Goal: Information Seeking & Learning: Learn about a topic

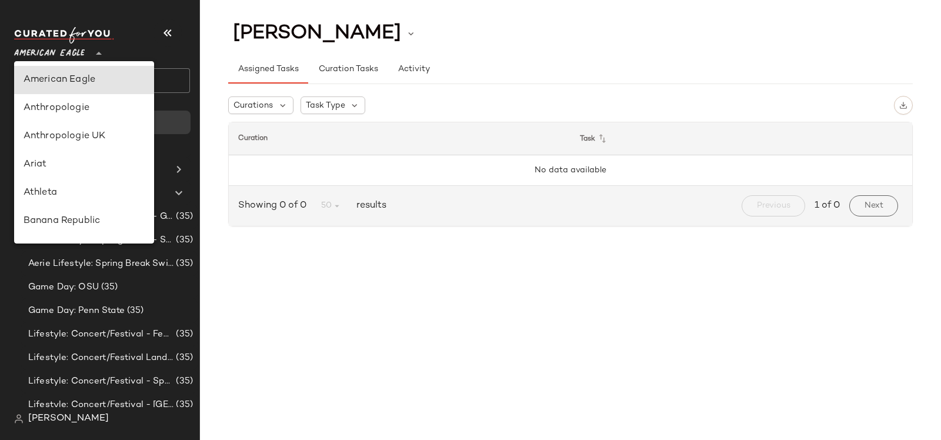
click at [35, 52] on span "American Eagle" at bounding box center [49, 50] width 71 height 21
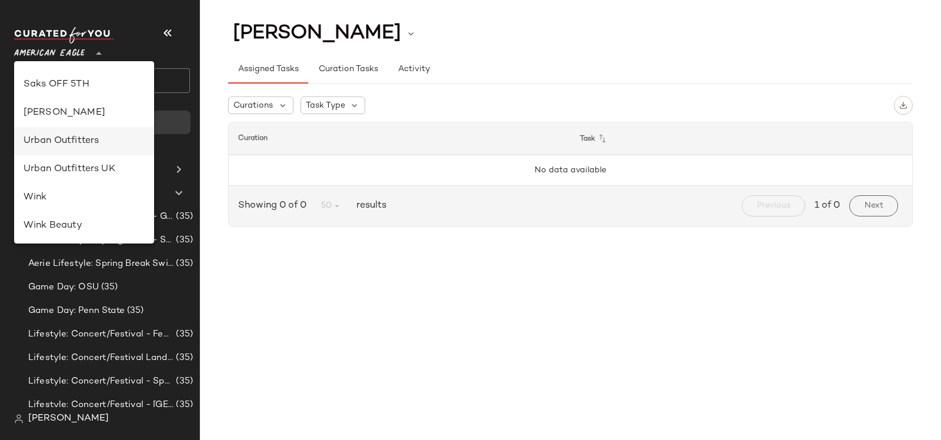
scroll to position [588, 0]
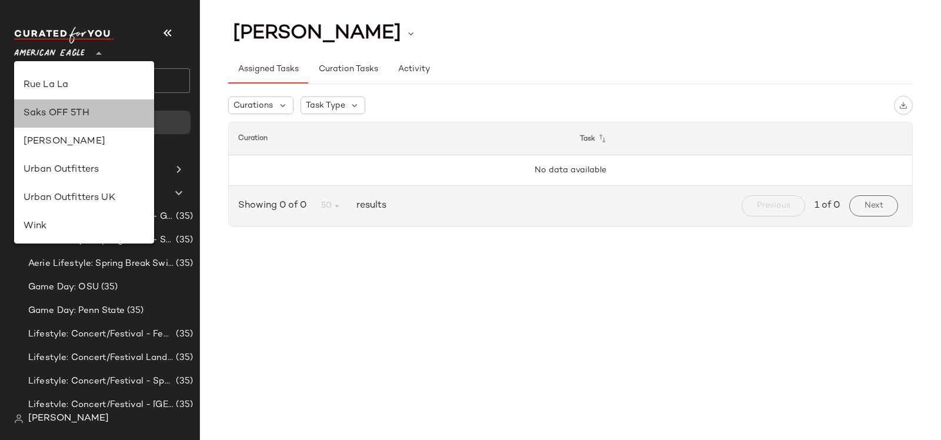
click at [68, 105] on div "Saks OFF 5TH" at bounding box center [84, 113] width 140 height 28
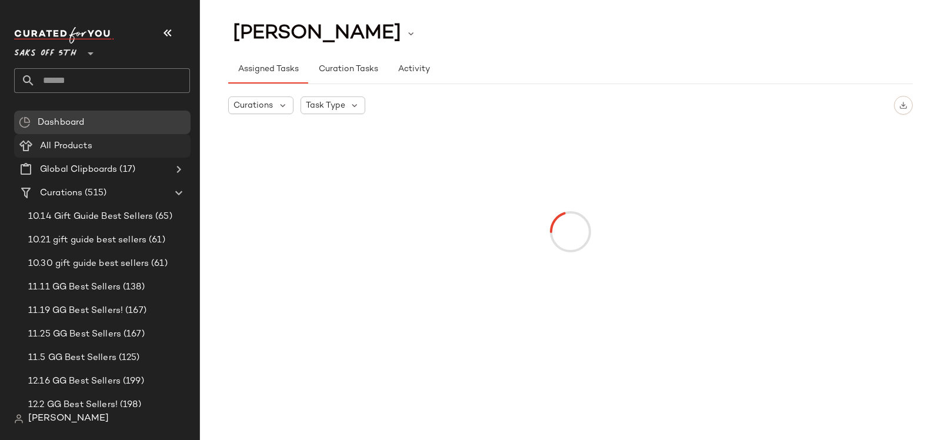
click at [102, 148] on div "All Products" at bounding box center [110, 146] width 149 height 14
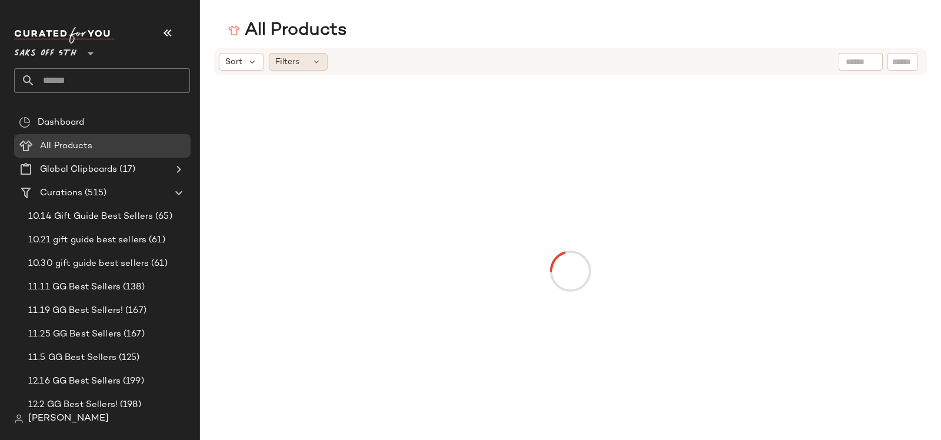
click at [282, 62] on span "Filters" at bounding box center [287, 62] width 24 height 12
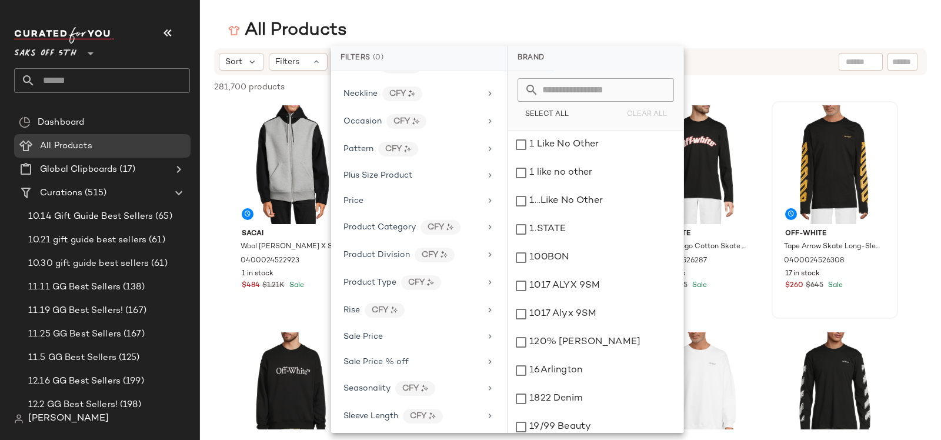
scroll to position [539, 0]
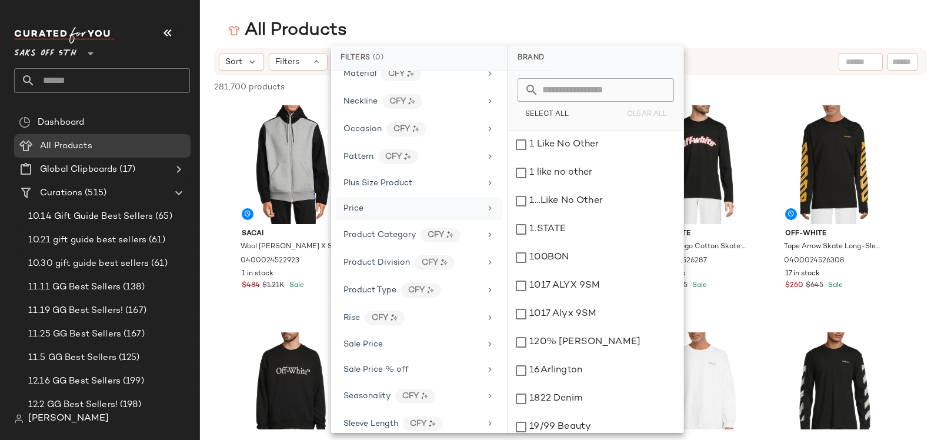
click at [393, 202] on div "Price" at bounding box center [411, 208] width 137 height 12
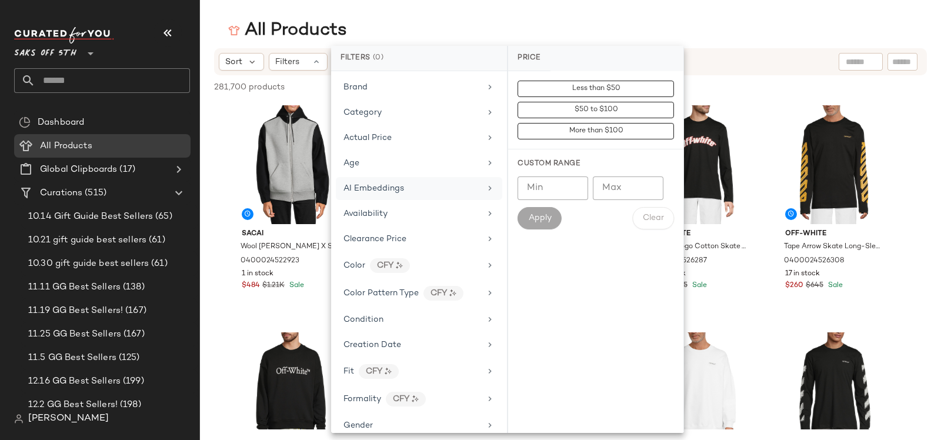
scroll to position [0, 0]
click at [361, 166] on div "Age" at bounding box center [411, 163] width 137 height 12
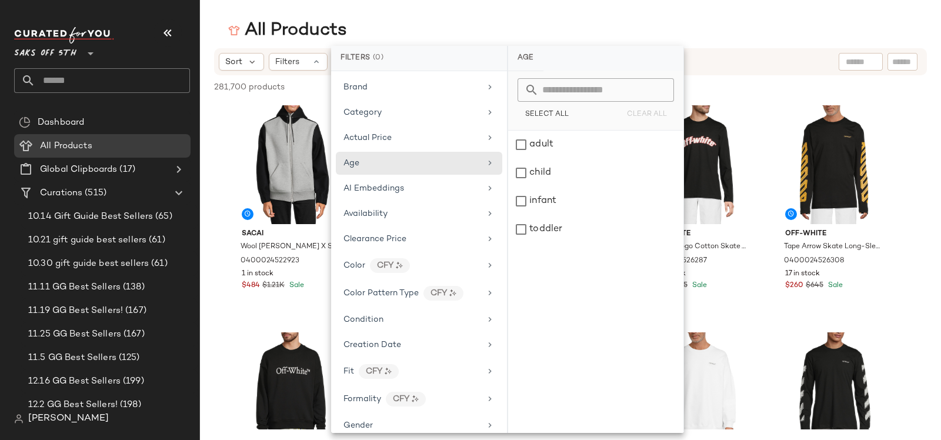
click at [75, 56] on span "Saks OFF 5TH" at bounding box center [45, 50] width 62 height 21
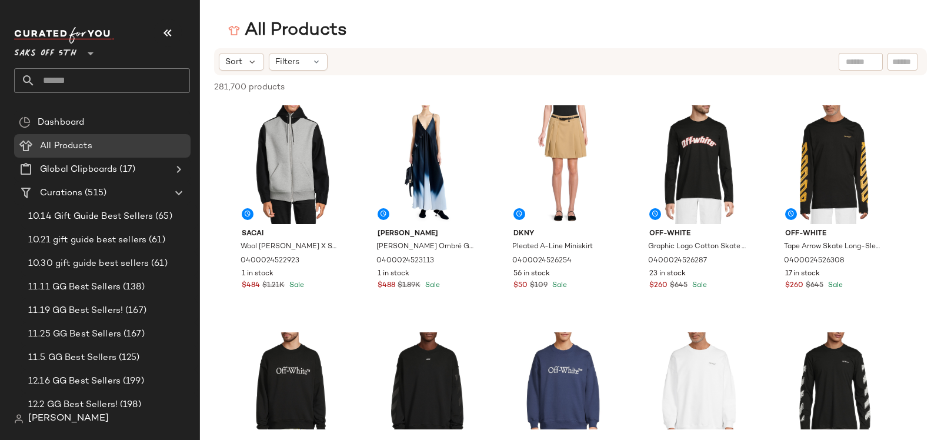
click at [75, 57] on span "Saks OFF 5TH" at bounding box center [45, 50] width 62 height 21
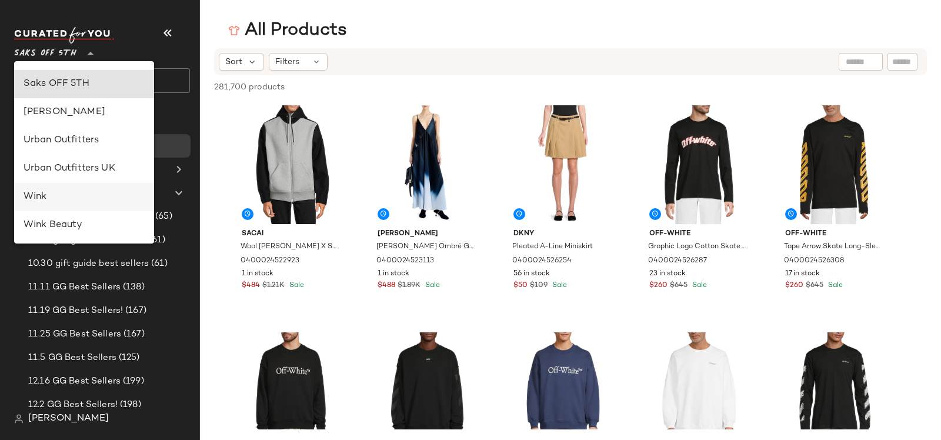
scroll to position [479, 0]
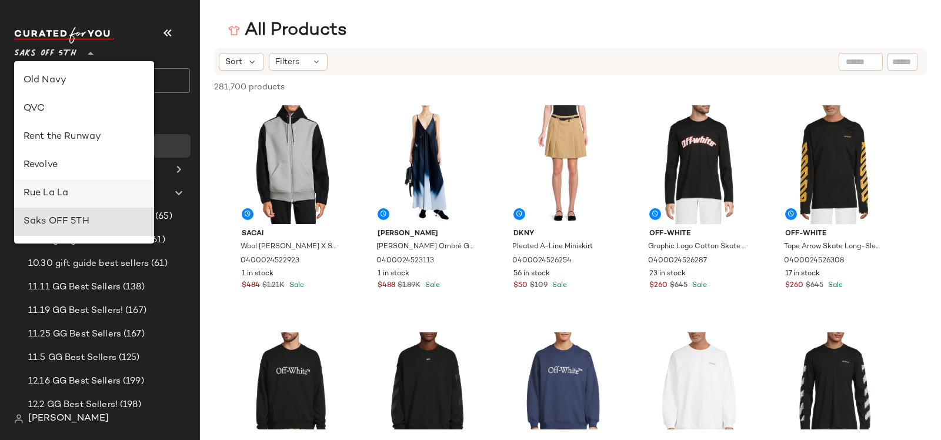
click at [60, 188] on div "Rue La La" at bounding box center [84, 193] width 121 height 14
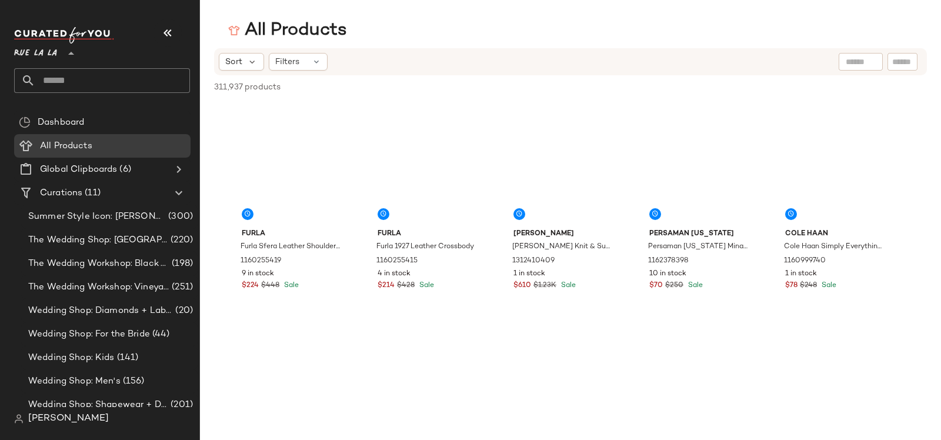
click at [31, 58] on span "Rue La La" at bounding box center [35, 50] width 43 height 21
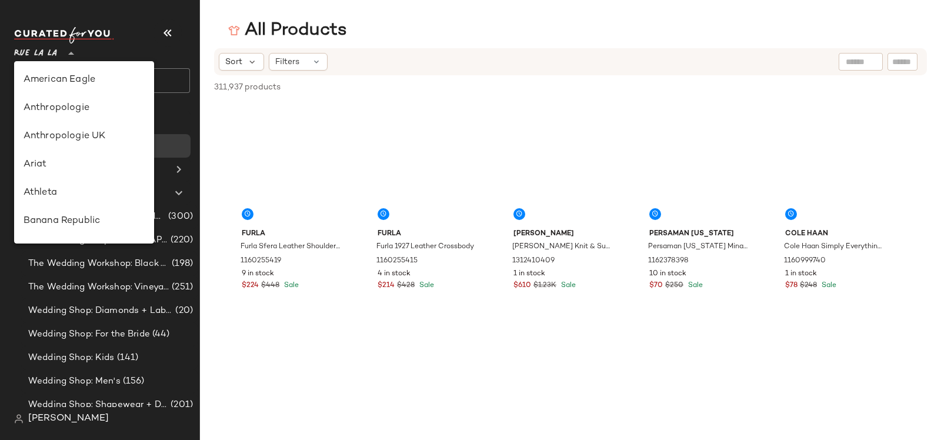
scroll to position [592, 0]
click at [62, 55] on div "Rue La La **" at bounding box center [38, 46] width 48 height 29
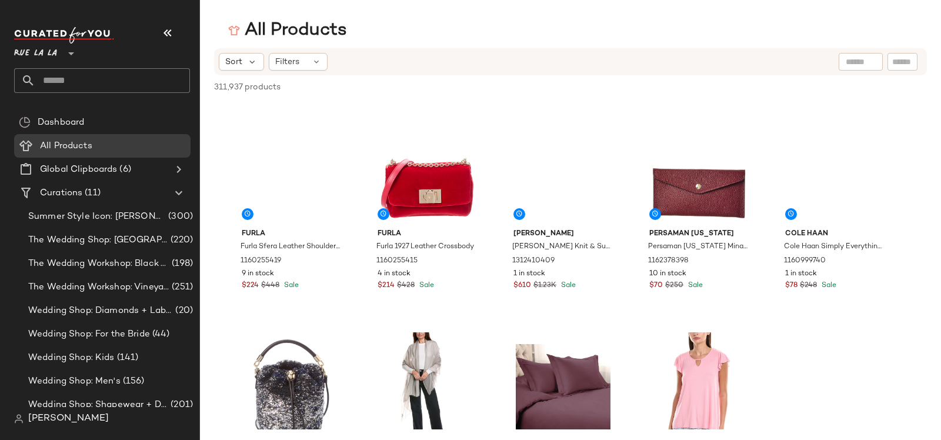
click at [11, 52] on nav "Rue La La ** Dashboard All Products Global Clipboards (6) Curations (11) Summer…" at bounding box center [100, 220] width 200 height 440
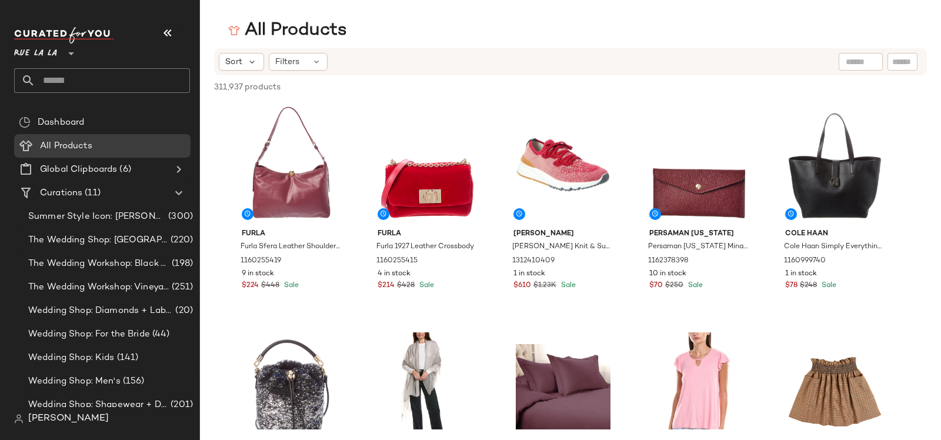
click at [29, 51] on span "Rue La La" at bounding box center [35, 50] width 43 height 21
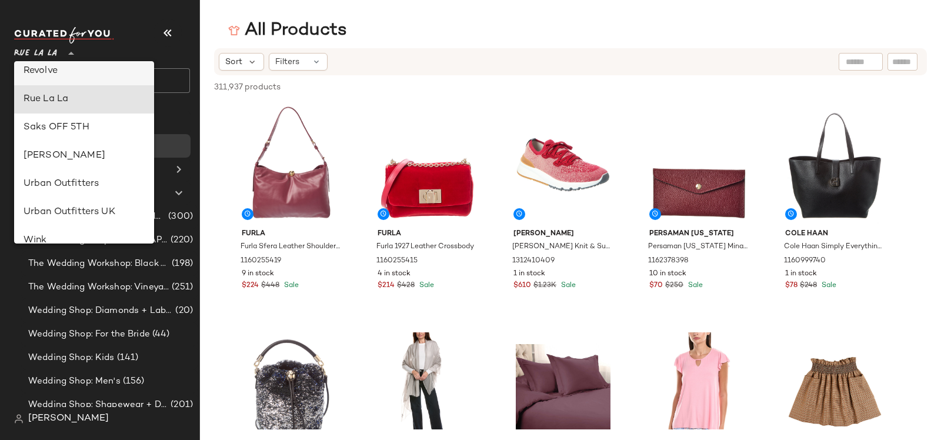
scroll to position [472, 0]
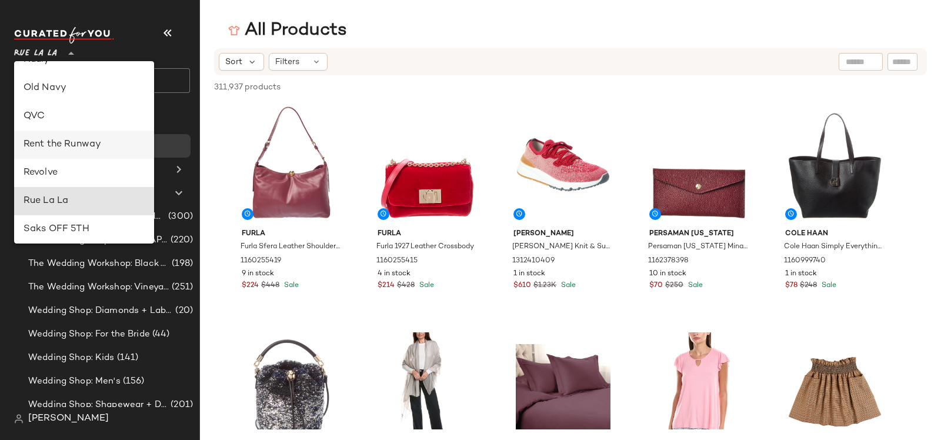
click at [78, 142] on div "Rent the Runway" at bounding box center [84, 145] width 121 height 14
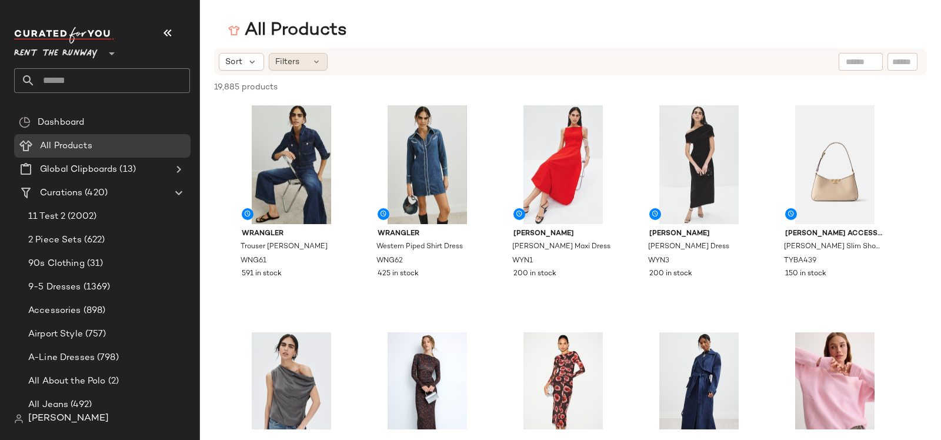
click at [283, 62] on span "Filters" at bounding box center [287, 62] width 24 height 12
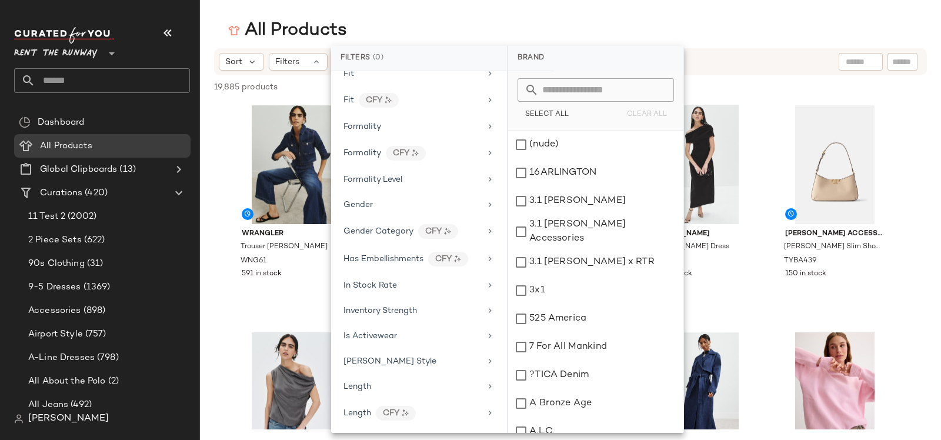
scroll to position [1194, 0]
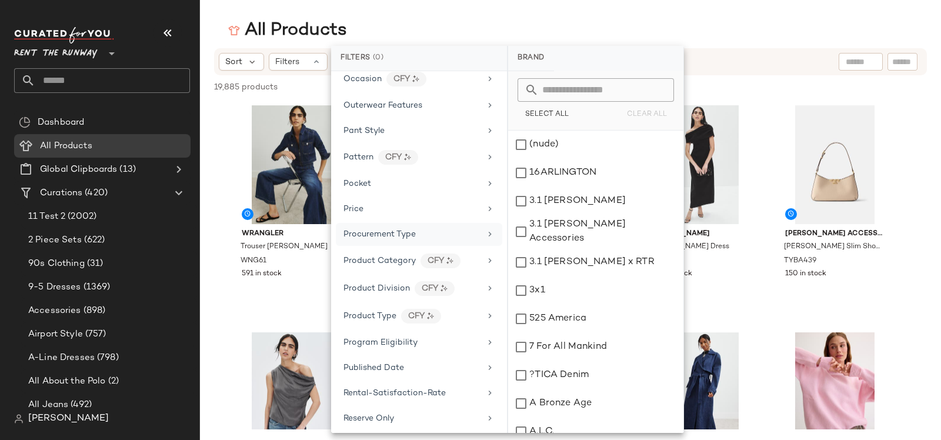
click at [379, 230] on span "Procurement Type" at bounding box center [379, 234] width 72 height 9
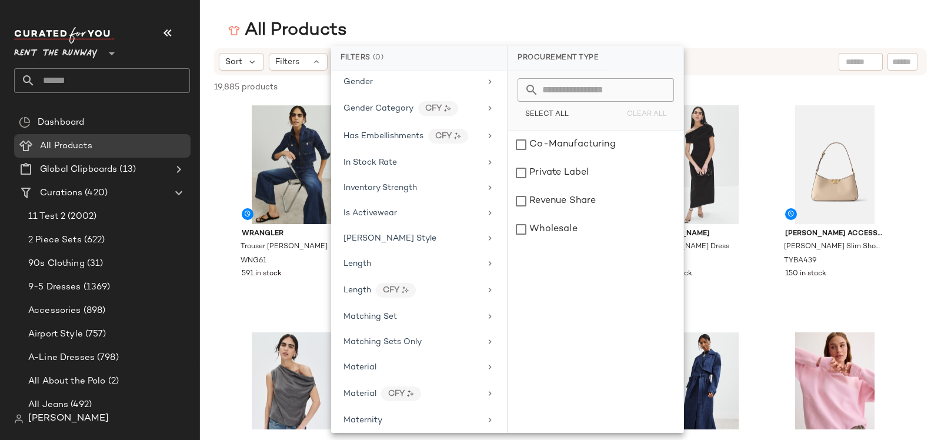
scroll to position [724, 0]
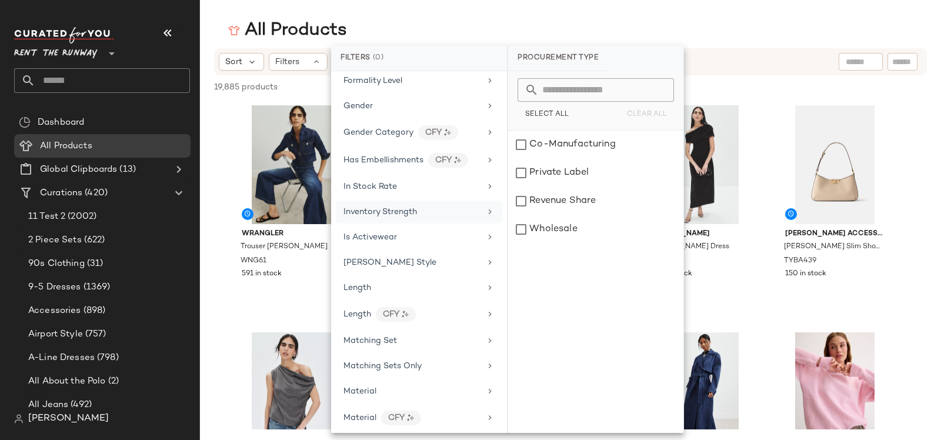
click at [409, 208] on span "Inventory Strength" at bounding box center [380, 212] width 74 height 9
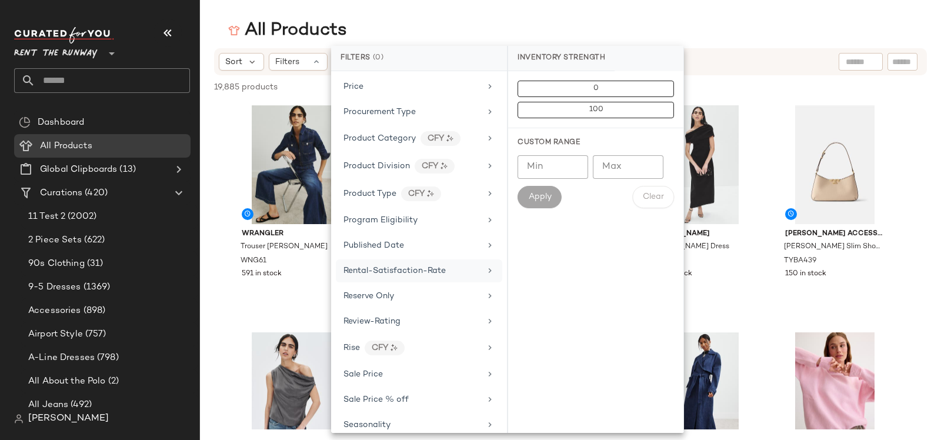
scroll to position [1416, 0]
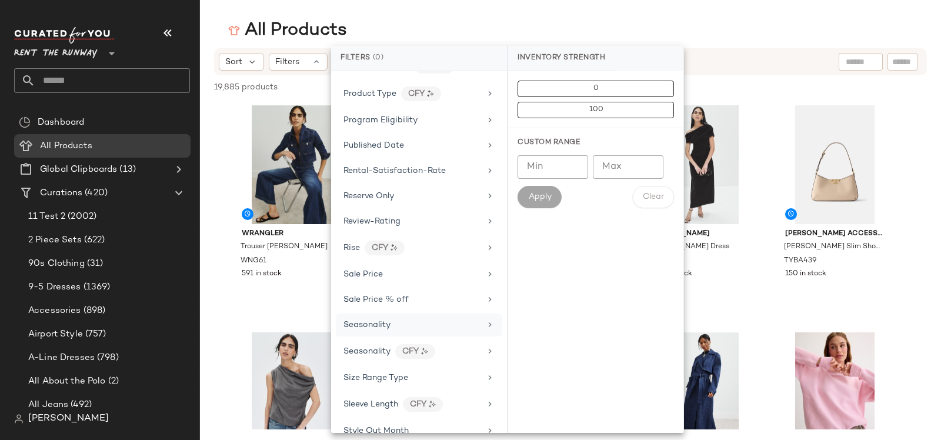
click at [389, 321] on span "Seasonality" at bounding box center [366, 325] width 47 height 9
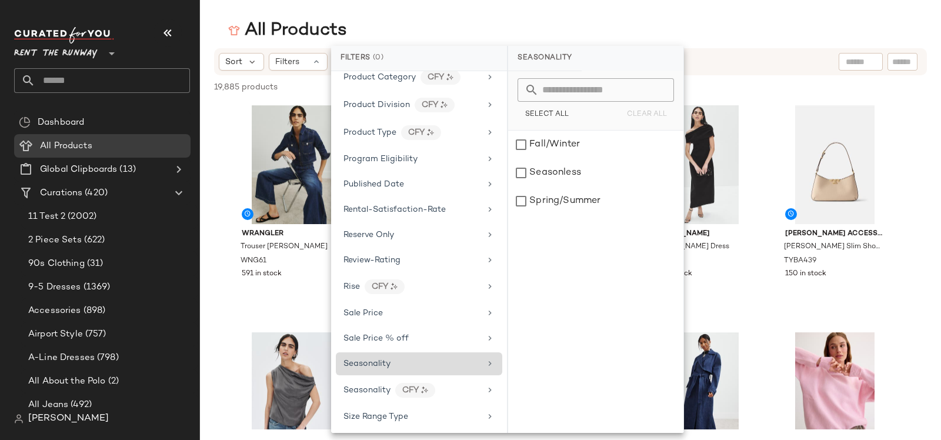
scroll to position [1201, 0]
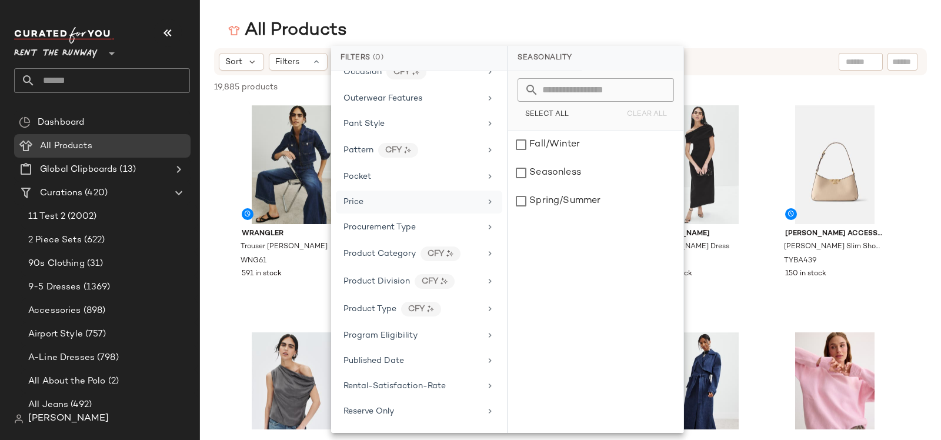
click at [384, 196] on div "Price" at bounding box center [411, 202] width 137 height 12
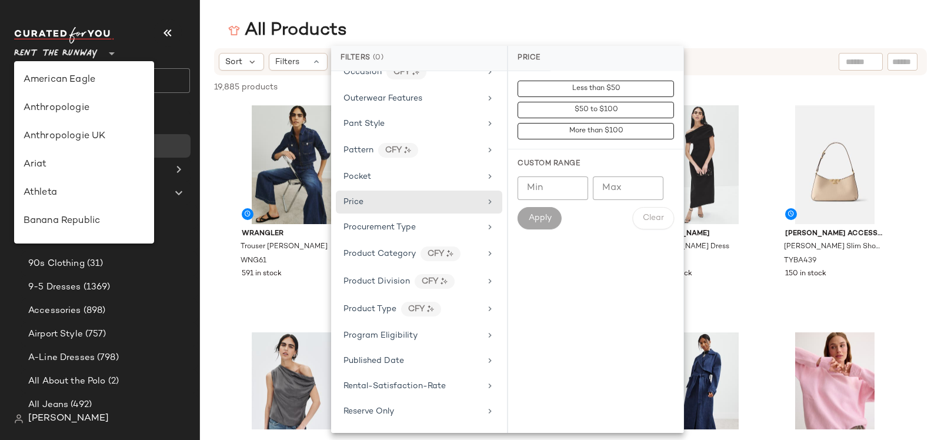
click at [54, 47] on span "Rent the Runway" at bounding box center [56, 50] width 84 height 21
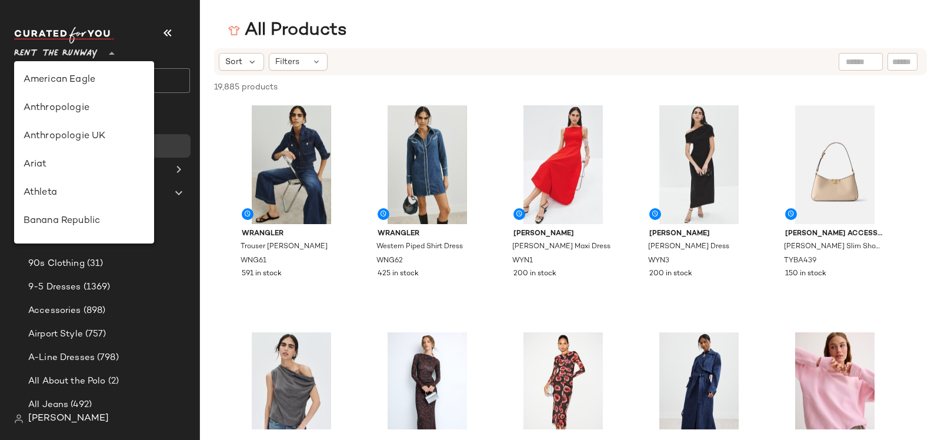
click at [46, 49] on span "Rent the Runway" at bounding box center [56, 50] width 84 height 21
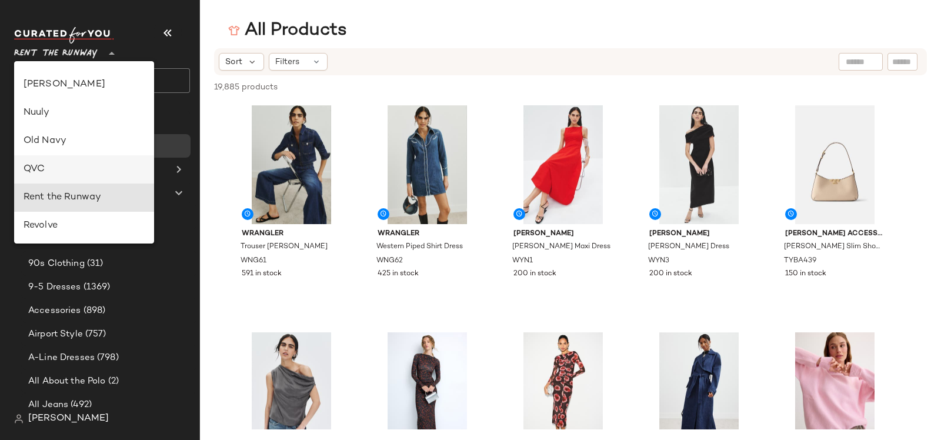
scroll to position [303, 0]
click at [59, 168] on div "Lulus" at bounding box center [84, 172] width 121 height 14
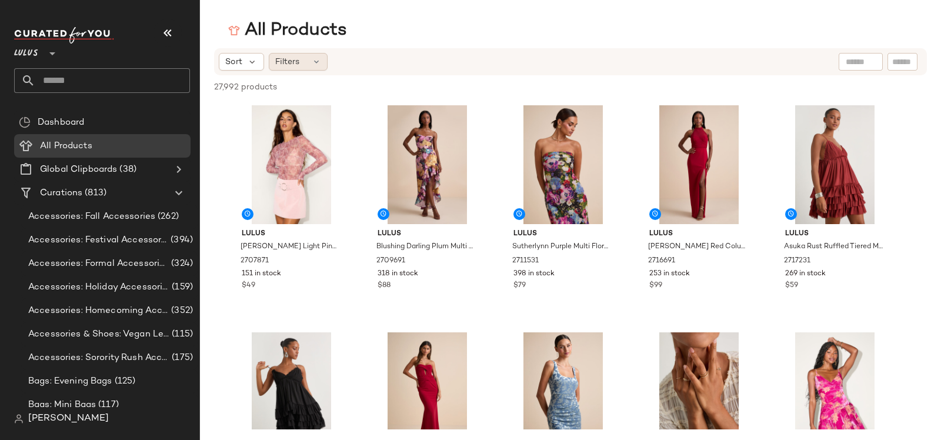
click at [290, 62] on span "Filters" at bounding box center [287, 62] width 24 height 12
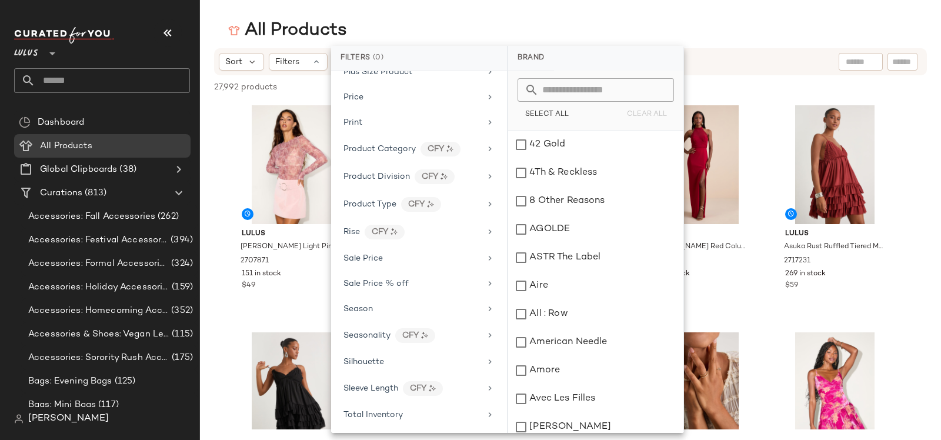
scroll to position [682, 0]
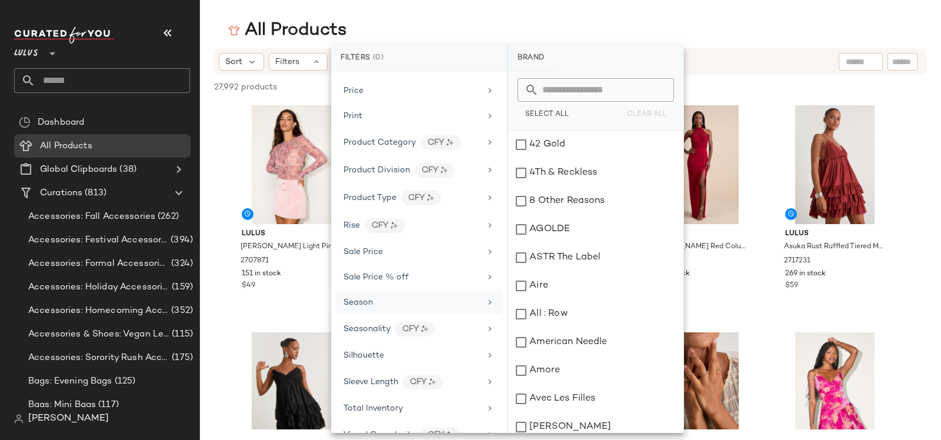
click at [369, 298] on span "Season" at bounding box center [357, 302] width 29 height 9
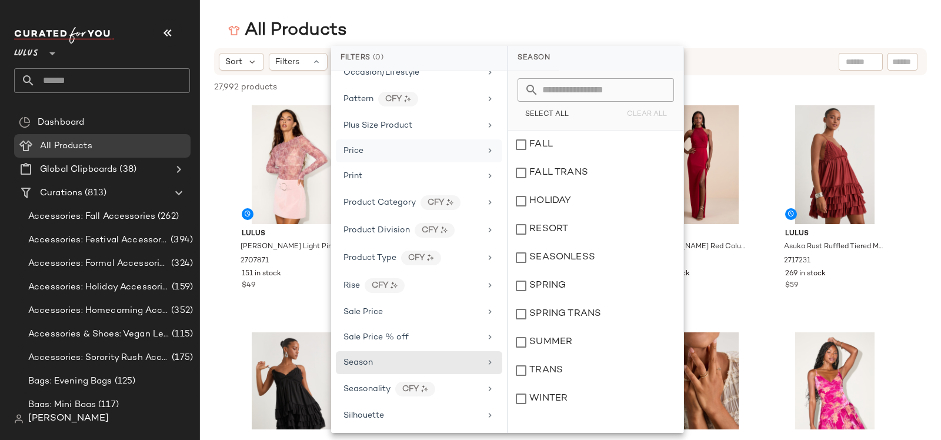
scroll to position [620, 0]
click at [16, 52] on span "Lulus" at bounding box center [26, 50] width 24 height 21
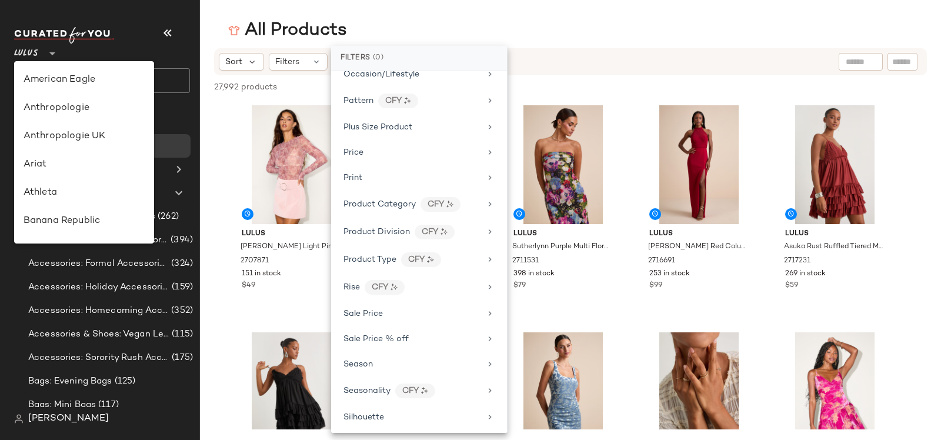
scroll to position [0, 0]
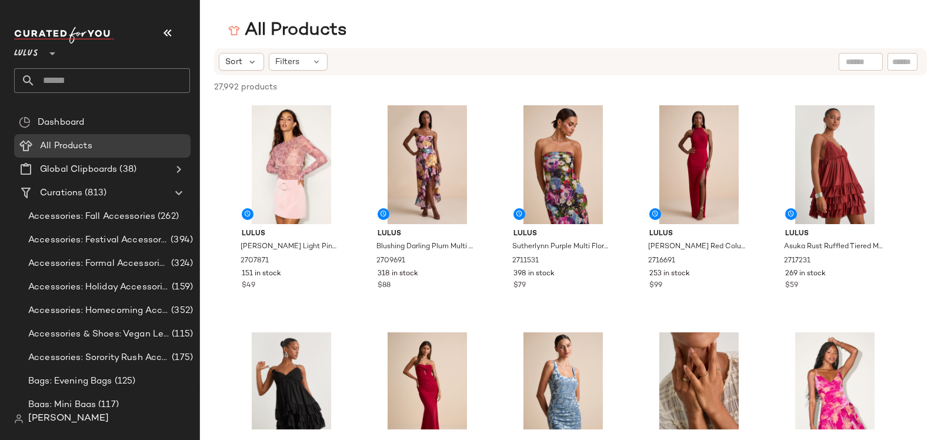
click at [35, 56] on span "Lulus" at bounding box center [26, 50] width 24 height 21
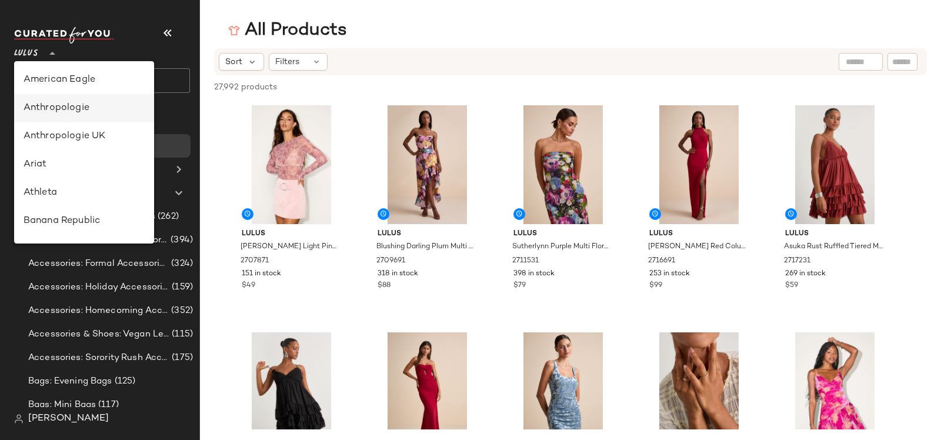
click at [54, 105] on div "Anthropologie" at bounding box center [84, 108] width 121 height 14
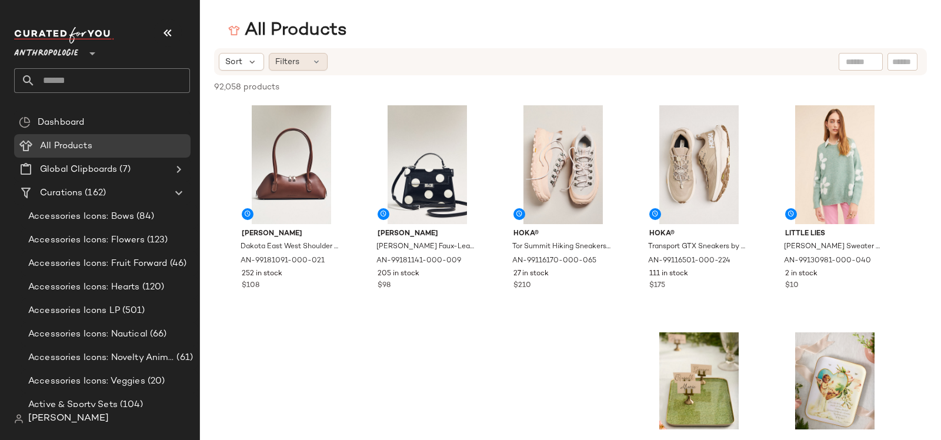
click at [306, 64] on div "Filters" at bounding box center [298, 62] width 59 height 18
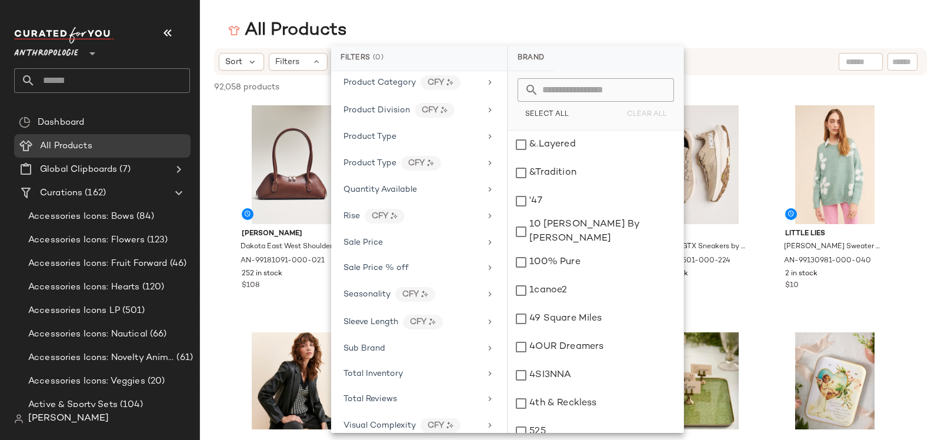
scroll to position [815, 0]
click at [44, 48] on span "Anthropologie" at bounding box center [46, 50] width 64 height 21
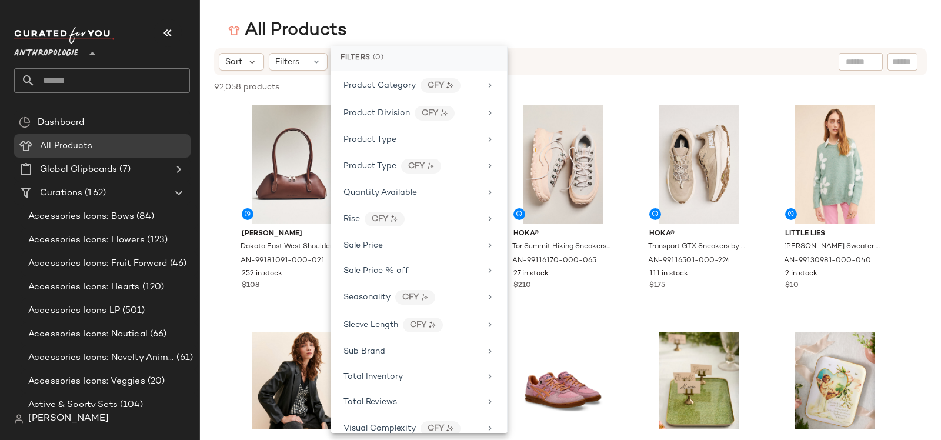
click at [44, 51] on span "Anthropologie" at bounding box center [46, 50] width 64 height 21
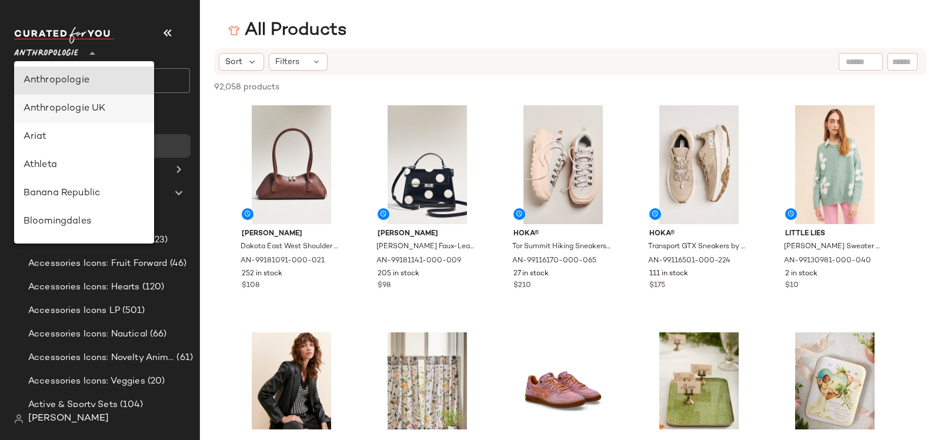
click at [64, 104] on div "Anthropologie UK" at bounding box center [84, 109] width 121 height 14
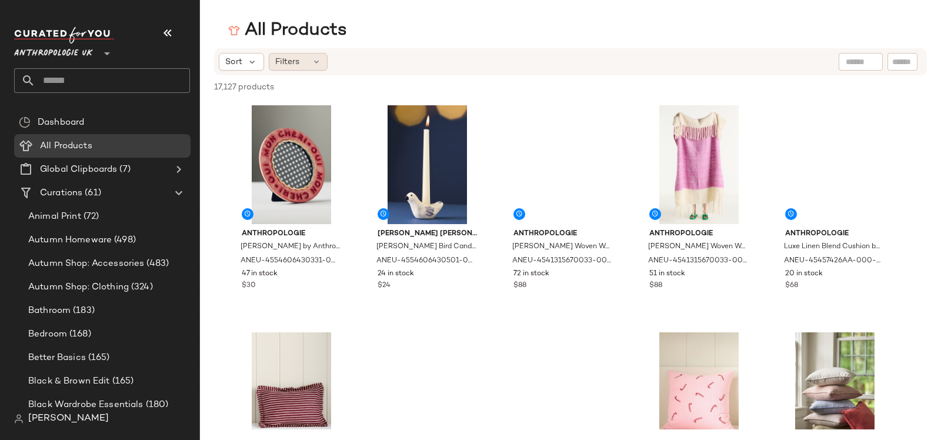
click at [290, 57] on span "Filters" at bounding box center [287, 62] width 24 height 12
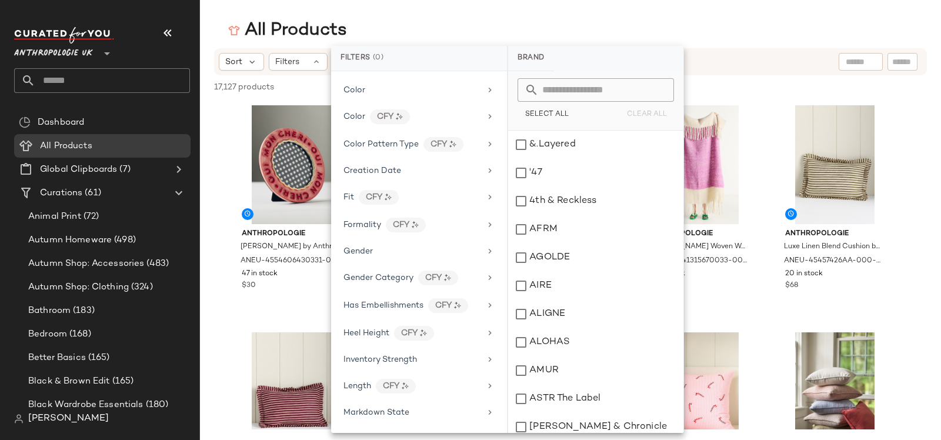
scroll to position [163, 0]
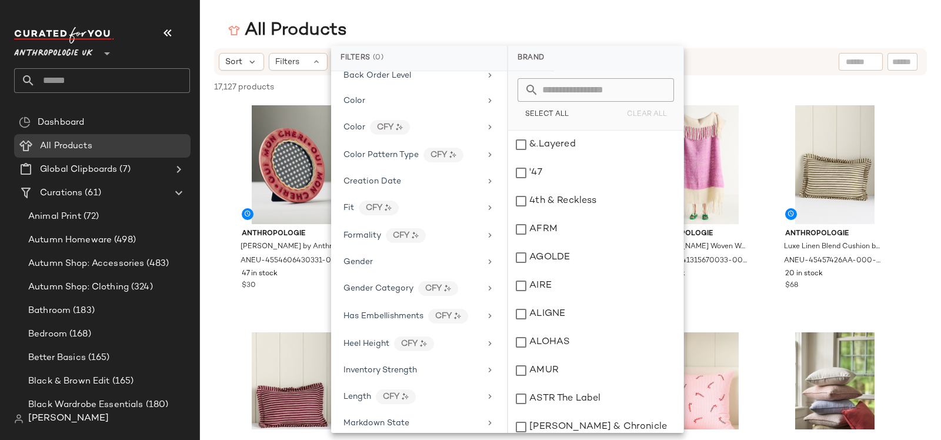
click at [418, 9] on main "All Products Sort Filters 17,127 products • 0 selected Deselect All Anthropolog…" at bounding box center [470, 220] width 941 height 440
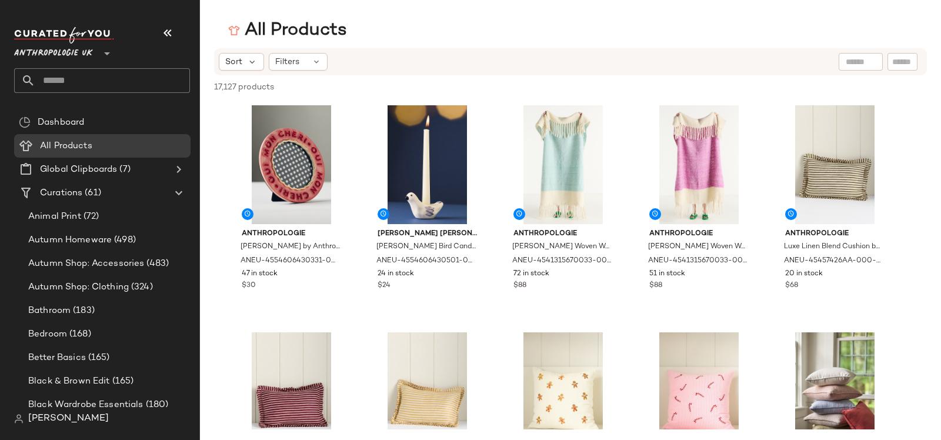
click at [38, 54] on span "Anthropologie UK" at bounding box center [53, 50] width 79 height 21
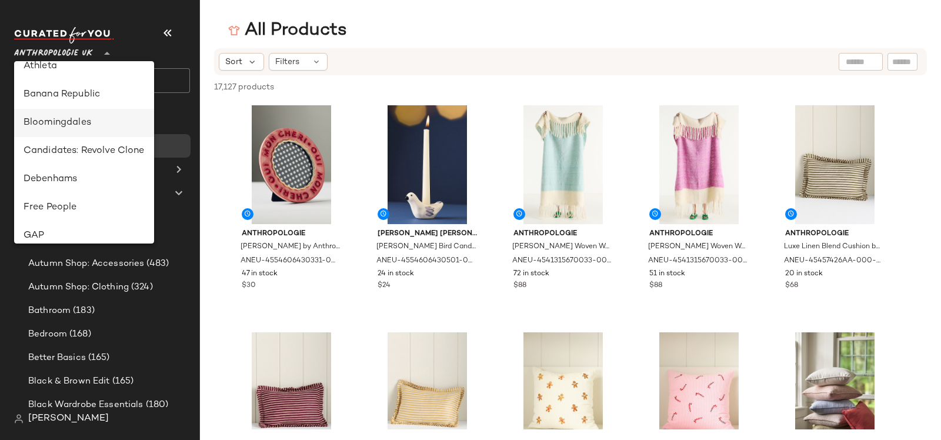
scroll to position [226, 0]
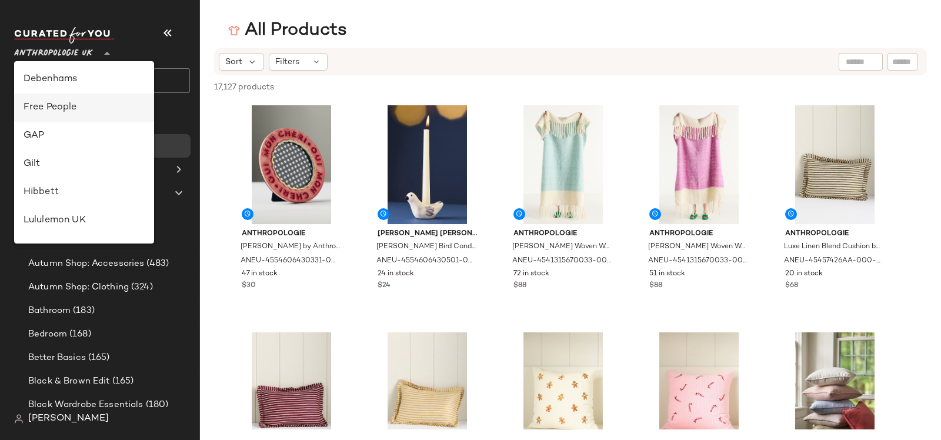
click at [44, 117] on div "Free People" at bounding box center [84, 108] width 140 height 28
type input "**"
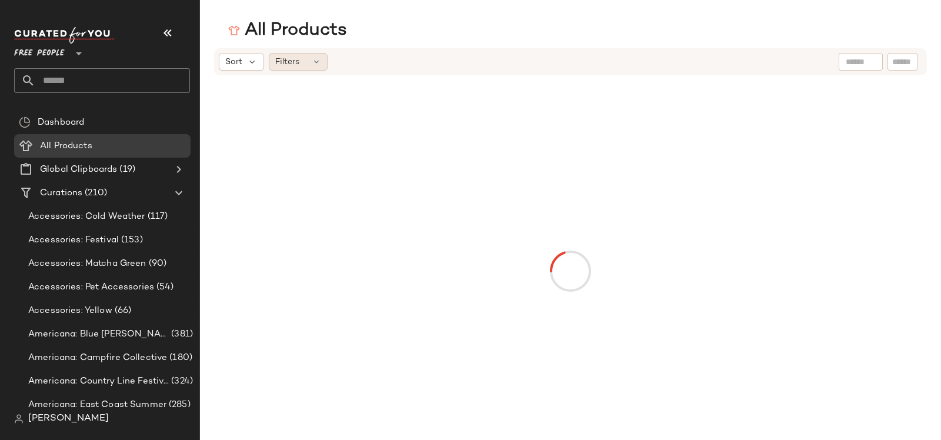
click at [305, 60] on div "Filters" at bounding box center [298, 62] width 59 height 18
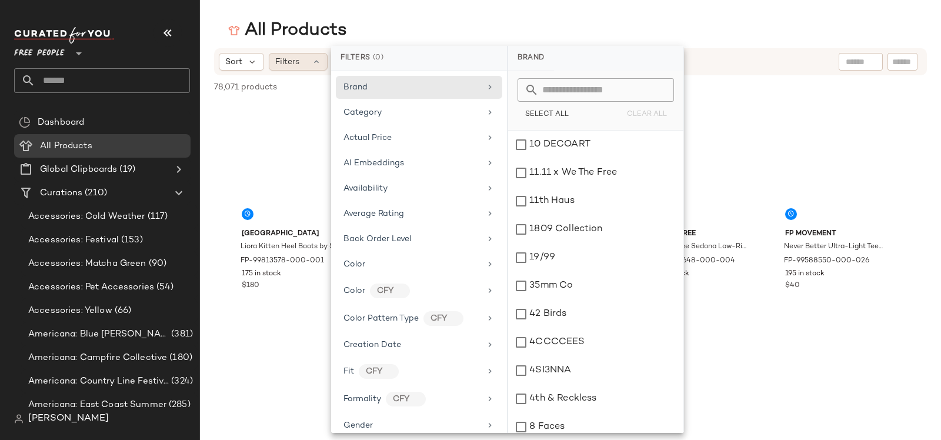
click at [288, 61] on span "Filters" at bounding box center [287, 62] width 24 height 12
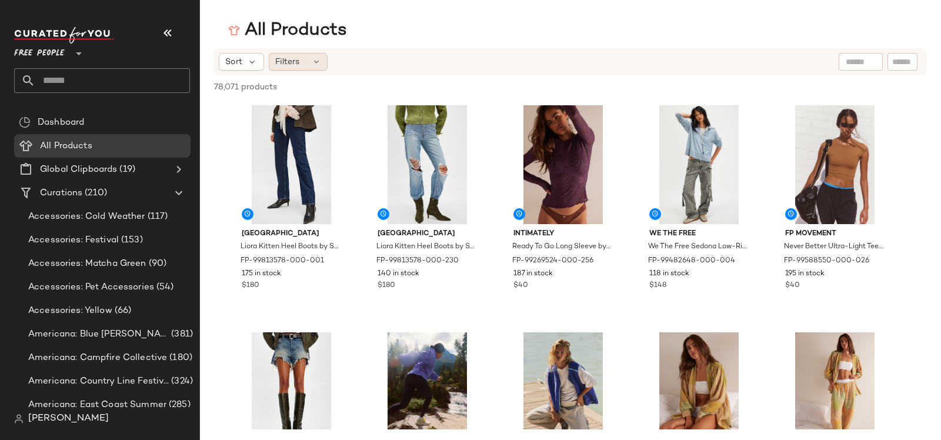
click at [309, 67] on div "Filters" at bounding box center [298, 62] width 59 height 18
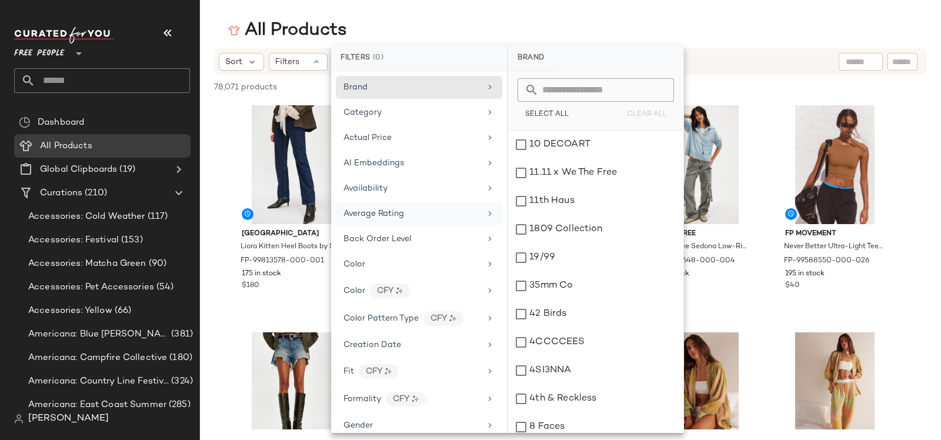
scroll to position [2, 0]
click at [396, 232] on span "Back Order Level" at bounding box center [377, 236] width 68 height 9
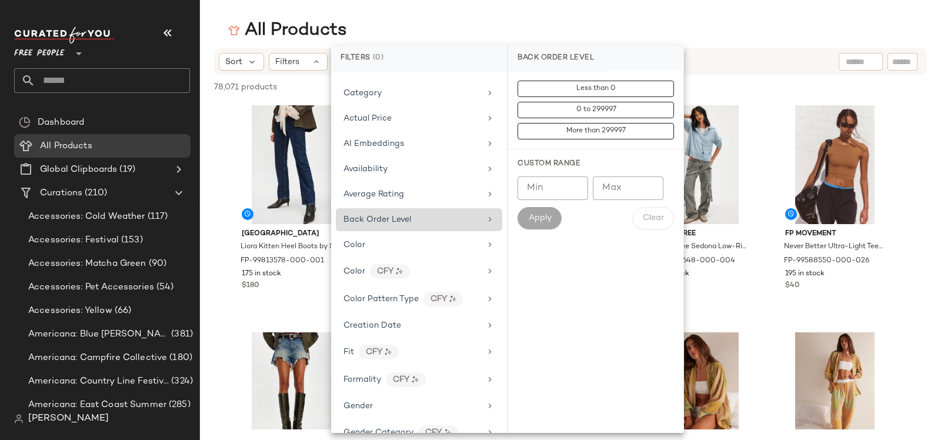
scroll to position [61, 0]
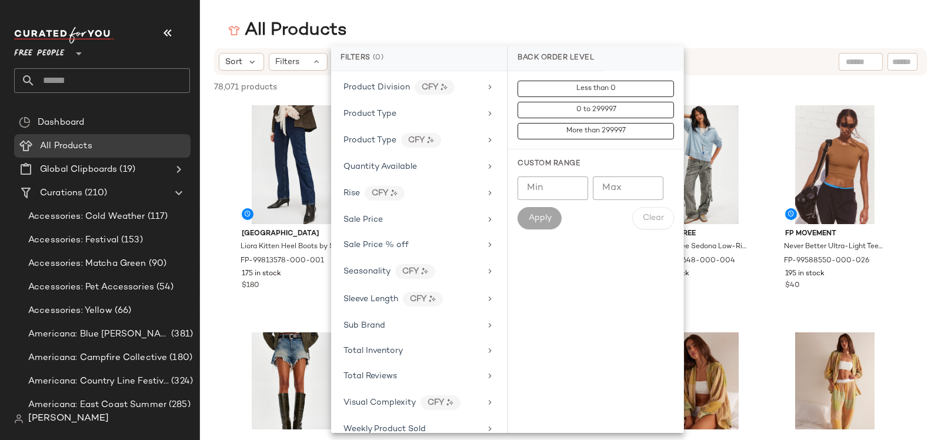
scroll to position [818, 0]
click at [43, 43] on span "Free People" at bounding box center [39, 50] width 51 height 21
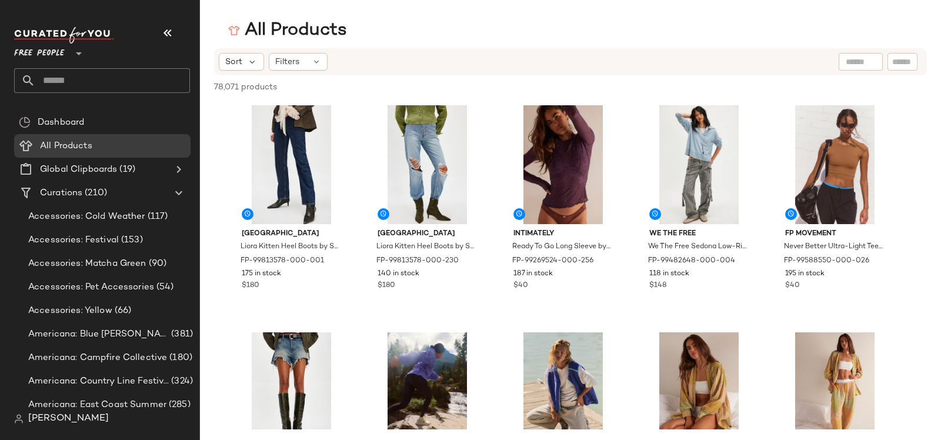
click at [39, 49] on span "Free People" at bounding box center [39, 50] width 51 height 21
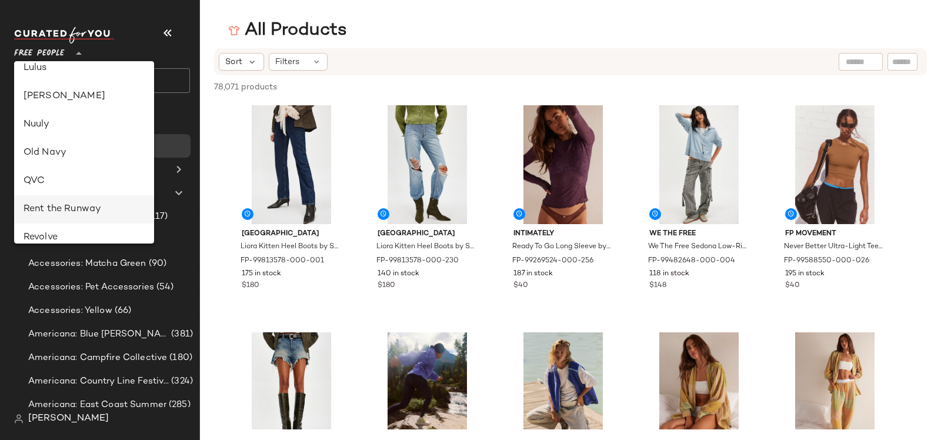
scroll to position [506, 0]
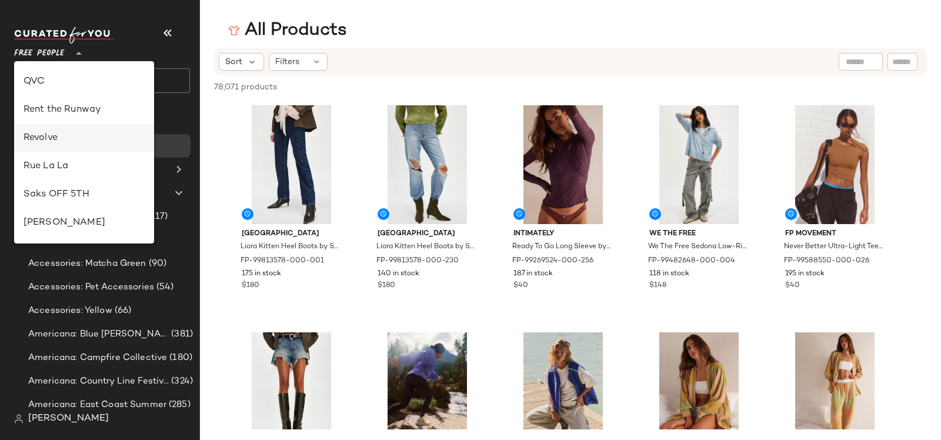
click at [74, 146] on div "Revolve" at bounding box center [84, 138] width 140 height 28
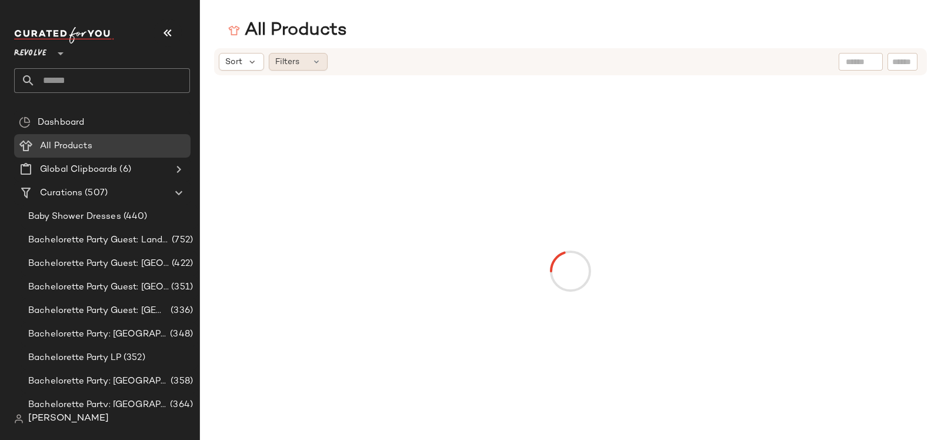
click at [307, 63] on div "Filters" at bounding box center [298, 62] width 59 height 18
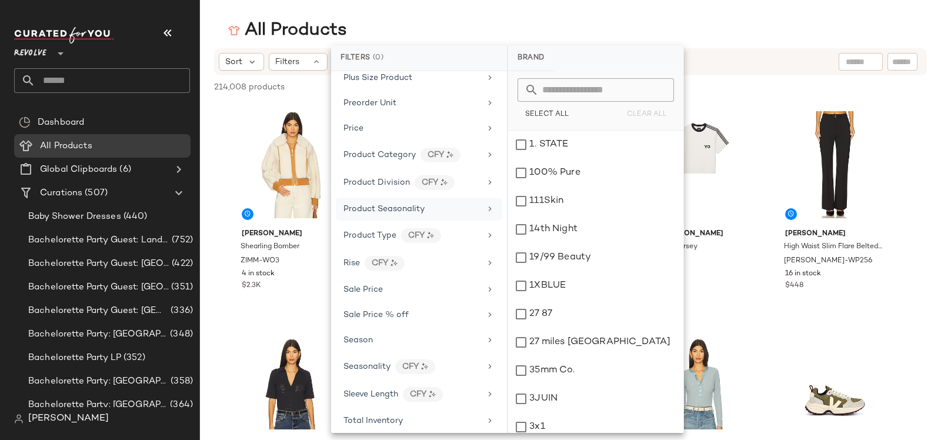
scroll to position [810, 0]
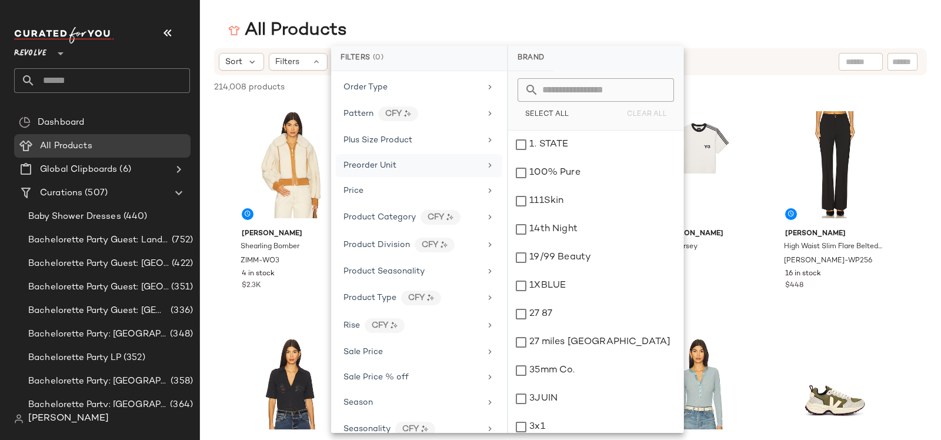
click at [373, 159] on div "Preorder Unit" at bounding box center [369, 165] width 53 height 12
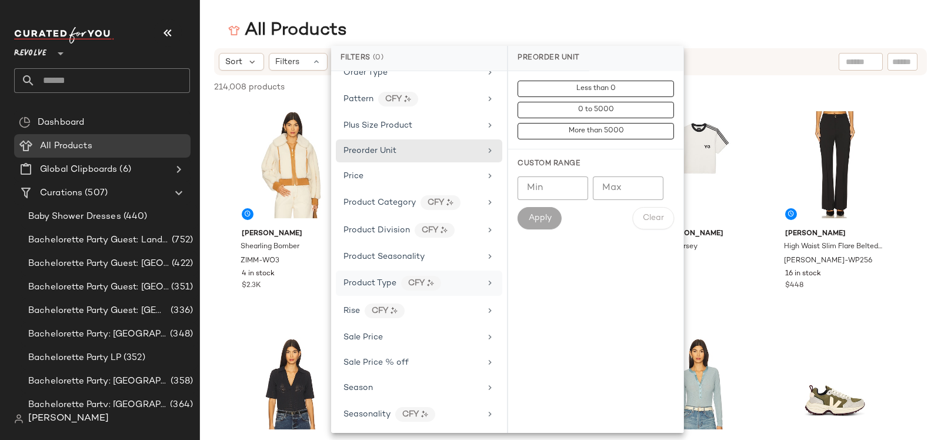
scroll to position [842, 0]
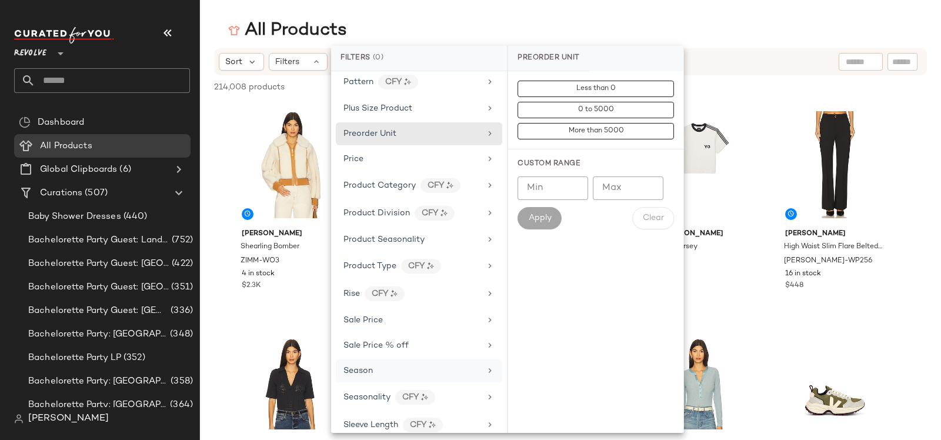
click at [379, 365] on div "Season" at bounding box center [411, 371] width 137 height 12
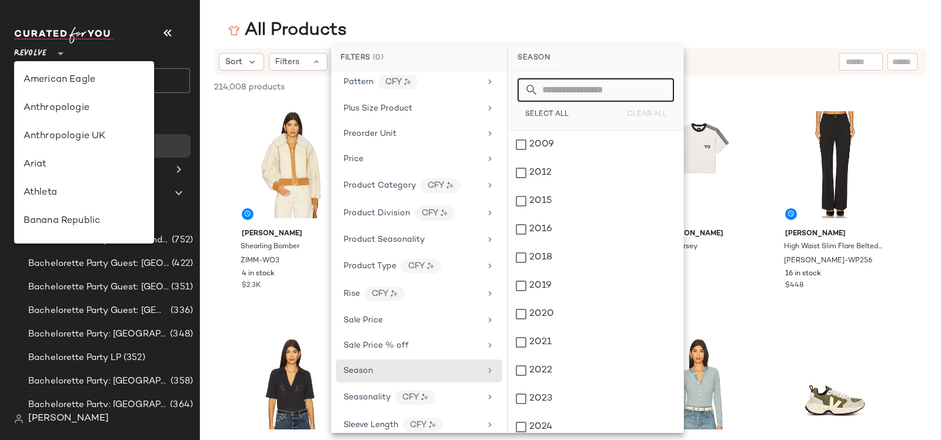
click at [33, 52] on span "Revolve" at bounding box center [30, 50] width 32 height 21
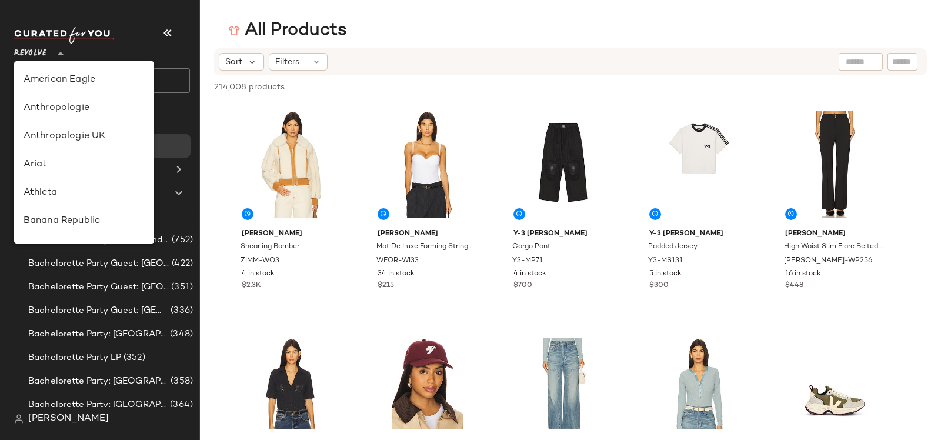
click at [33, 52] on span "Revolve" at bounding box center [30, 50] width 32 height 21
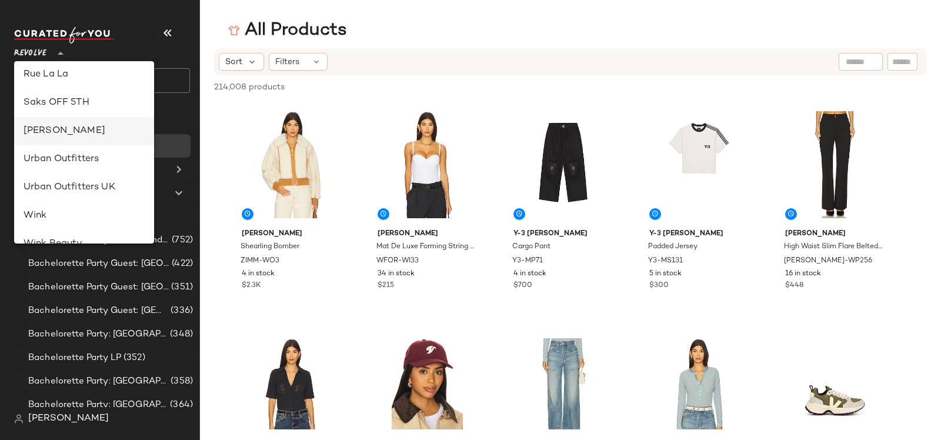
scroll to position [645, 0]
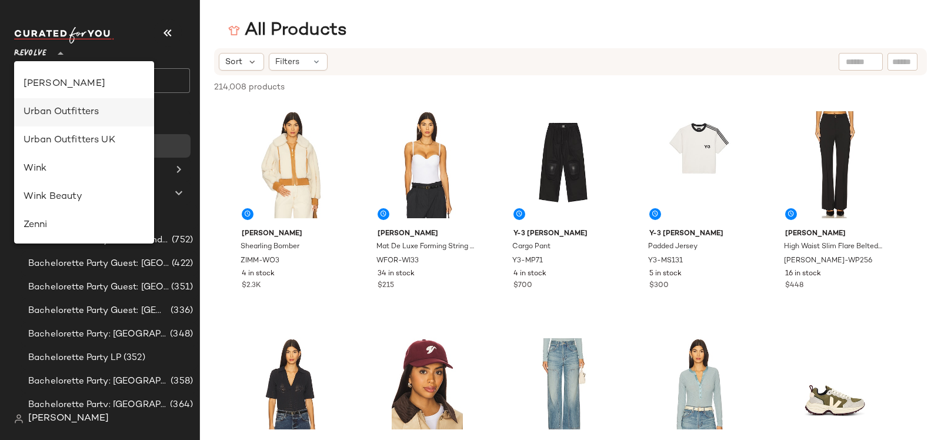
click at [61, 115] on div "Urban Outfitters" at bounding box center [84, 112] width 121 height 14
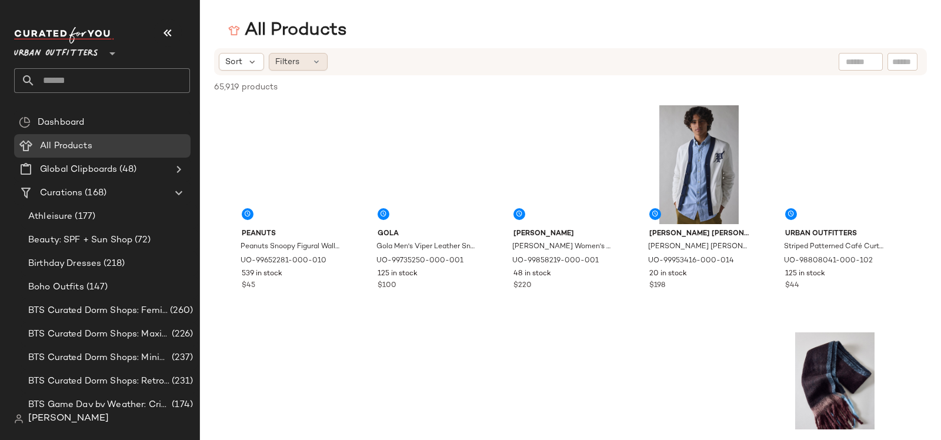
click at [288, 59] on span "Filters" at bounding box center [287, 62] width 24 height 12
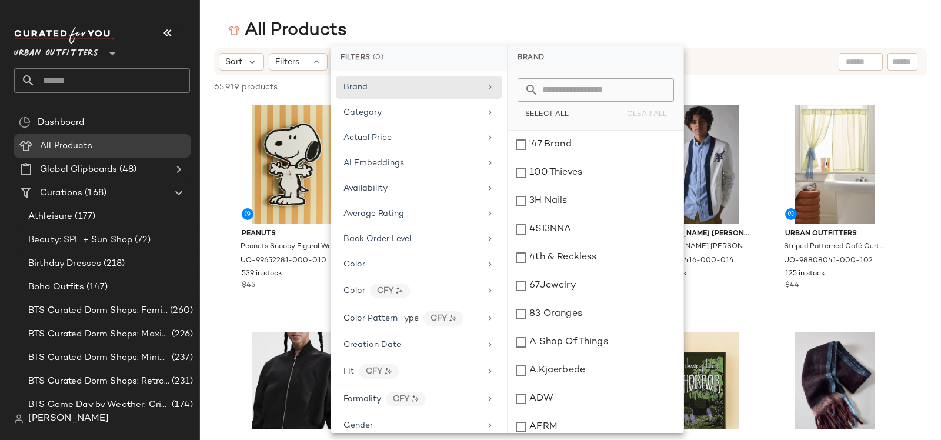
click at [66, 47] on span "Urban Outfitters" at bounding box center [56, 50] width 84 height 21
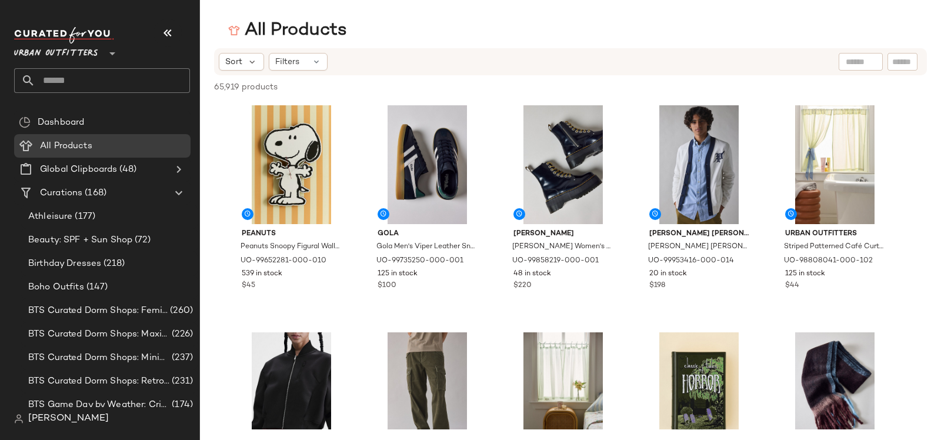
click at [64, 56] on span "Urban Outfitters" at bounding box center [56, 50] width 84 height 21
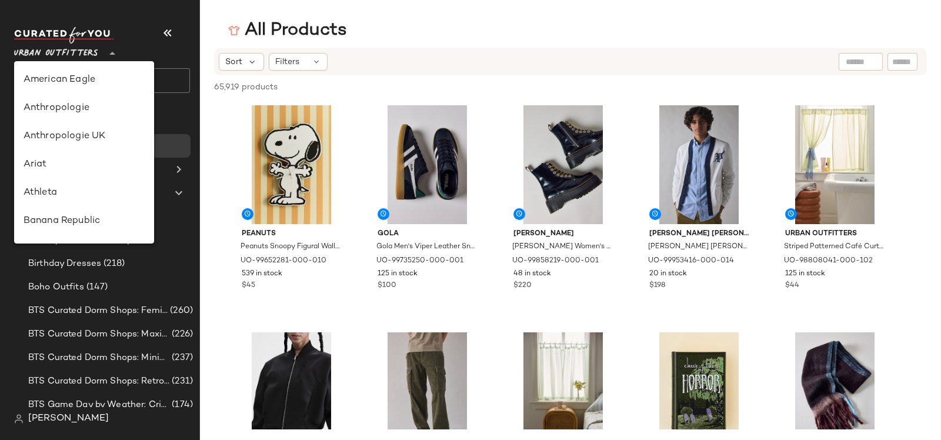
scroll to position [645, 0]
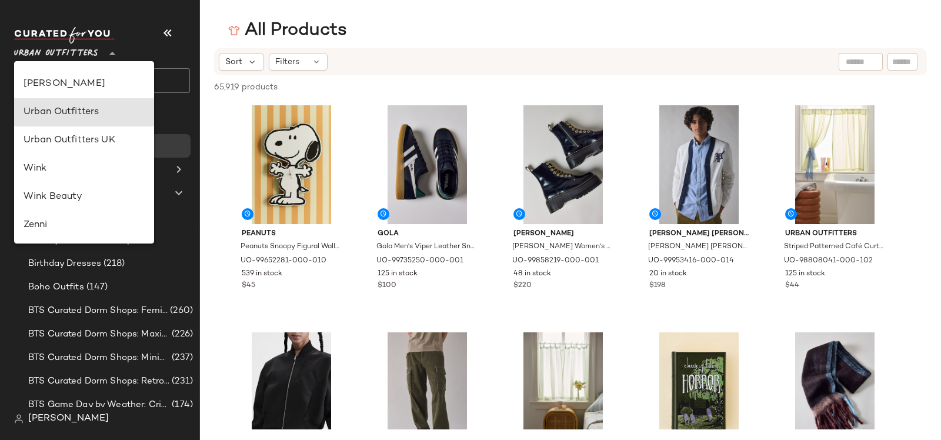
click at [85, 51] on span "Urban Outfitters" at bounding box center [56, 50] width 84 height 21
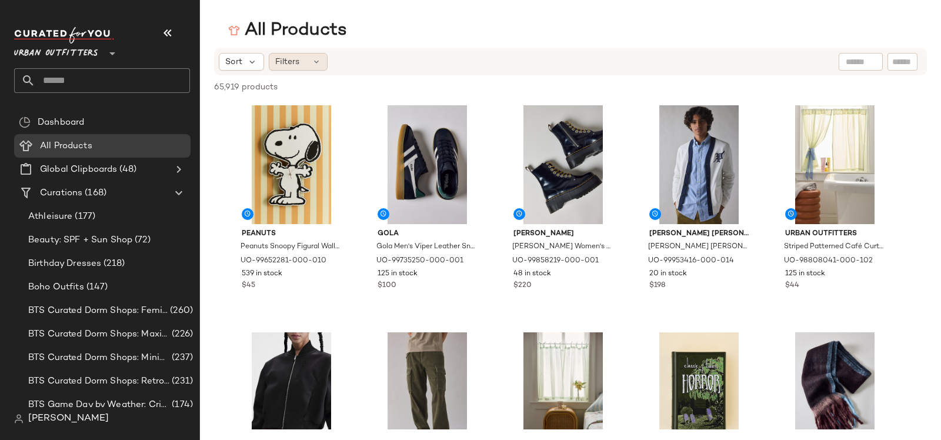
click at [269, 54] on div "Filters" at bounding box center [298, 62] width 59 height 18
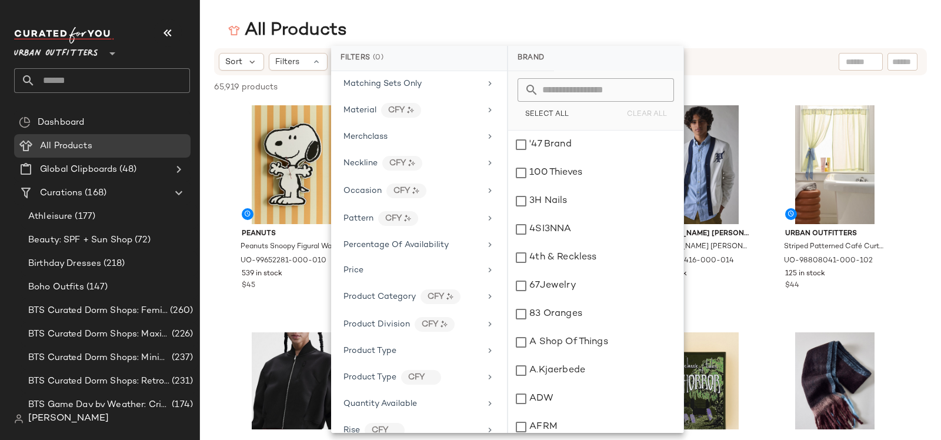
scroll to position [781, 0]
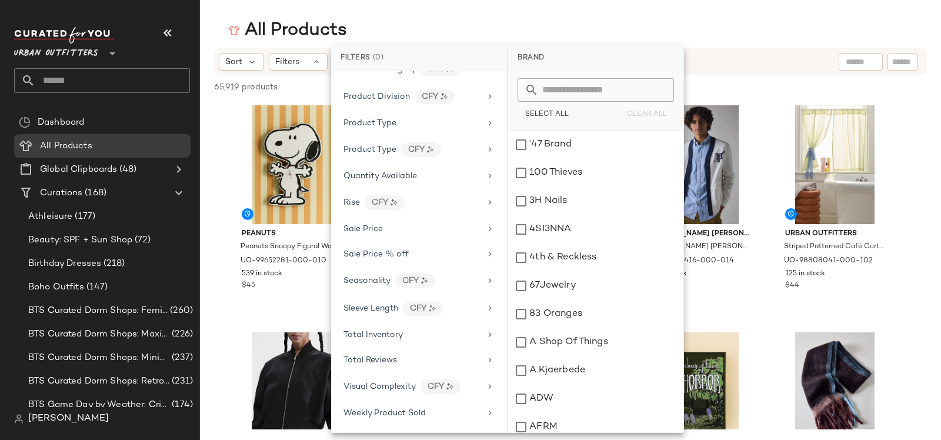
click at [71, 55] on span "Urban Outfitters" at bounding box center [56, 50] width 84 height 21
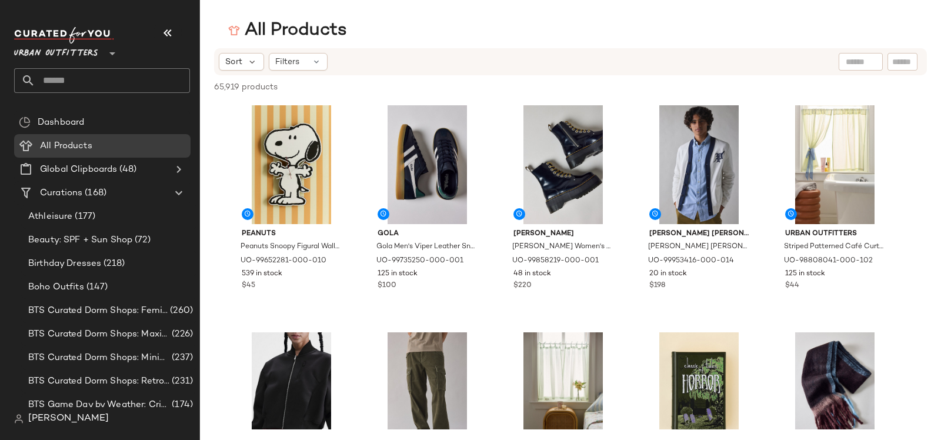
click at [59, 52] on span "Urban Outfitters" at bounding box center [56, 50] width 84 height 21
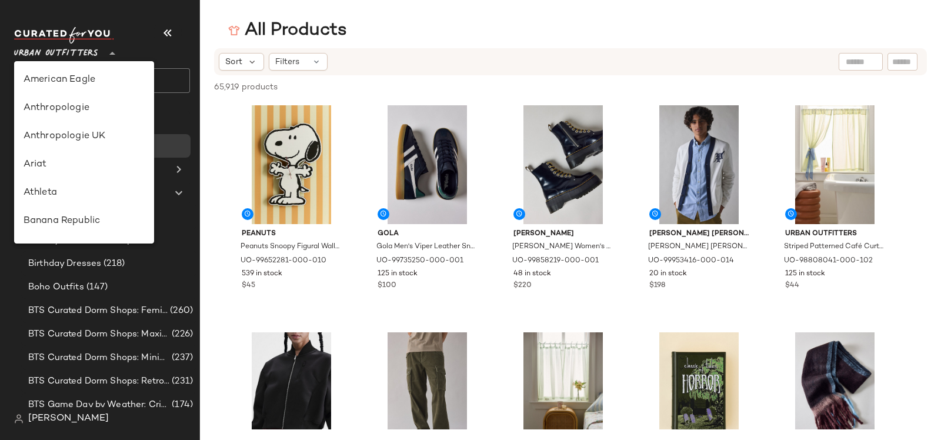
scroll to position [645, 0]
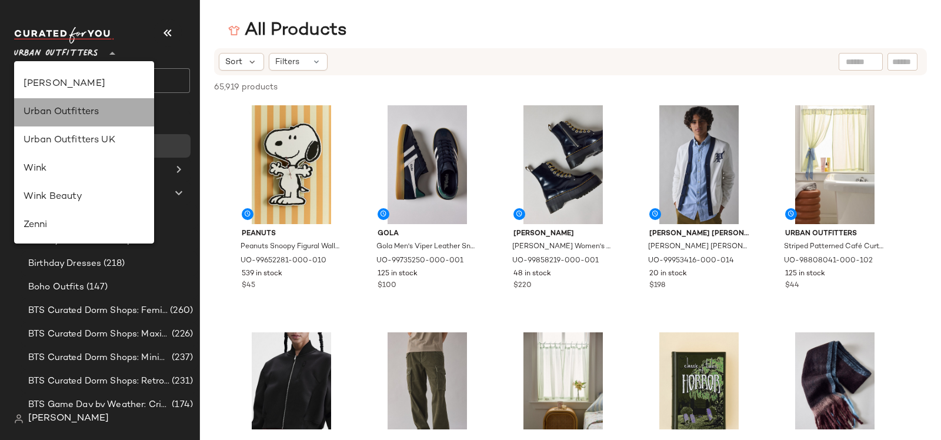
click at [68, 124] on div "Urban Outfitters" at bounding box center [84, 112] width 140 height 28
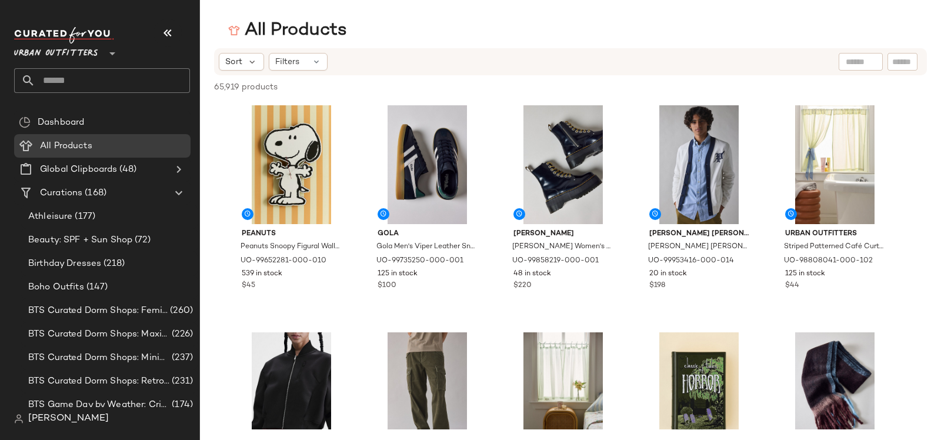
click at [74, 61] on span "Urban Outfitters" at bounding box center [56, 50] width 84 height 21
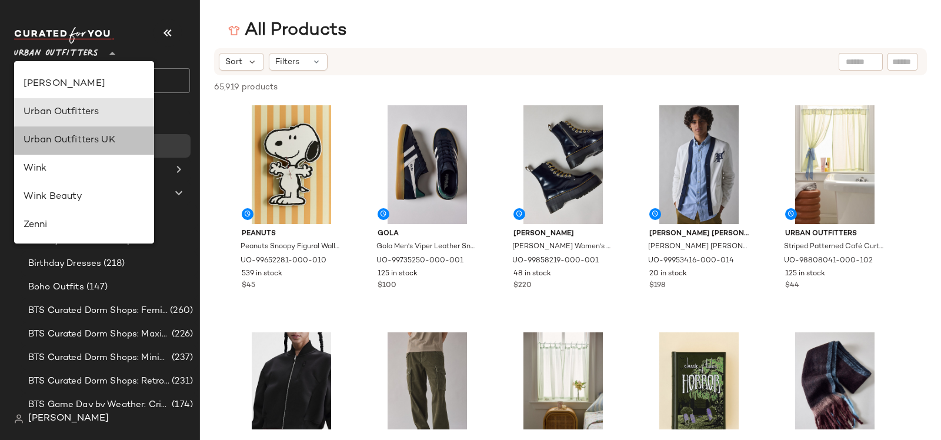
click at [74, 143] on div "Urban Outfitters UK" at bounding box center [84, 141] width 121 height 14
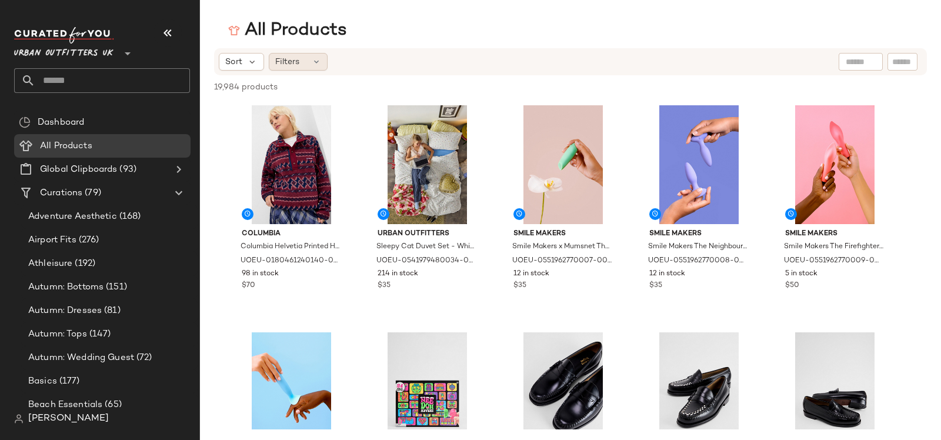
click at [297, 62] on span "Filters" at bounding box center [287, 62] width 24 height 12
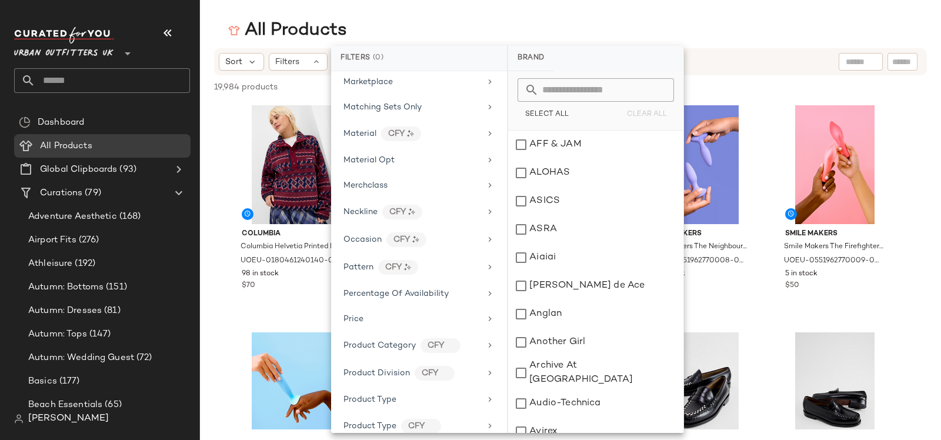
scroll to position [800, 0]
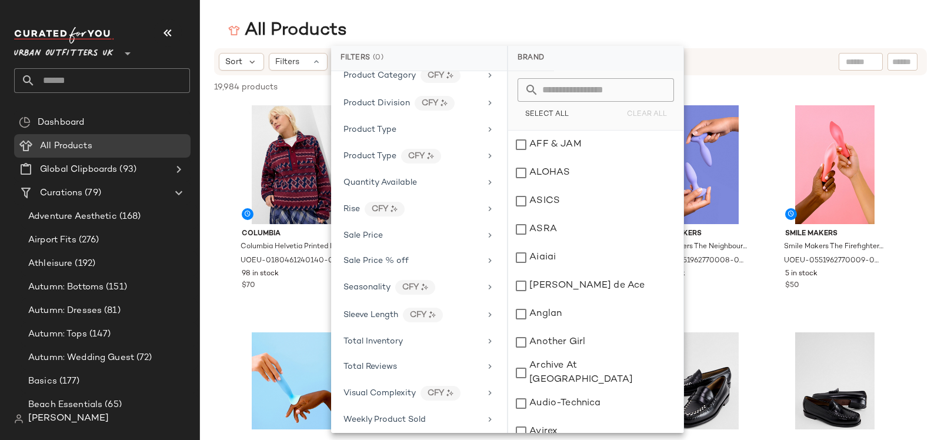
click at [89, 54] on span "Urban Outfitters UK" at bounding box center [63, 50] width 99 height 21
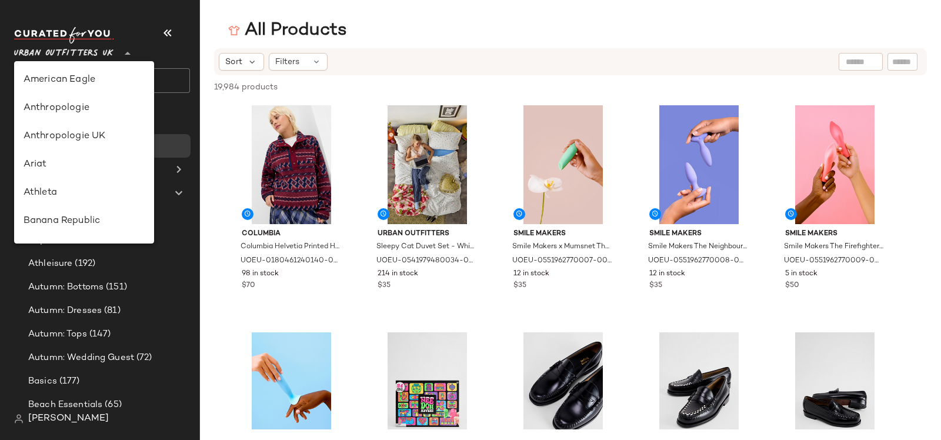
click at [89, 54] on span "Urban Outfitters UK" at bounding box center [63, 50] width 99 height 21
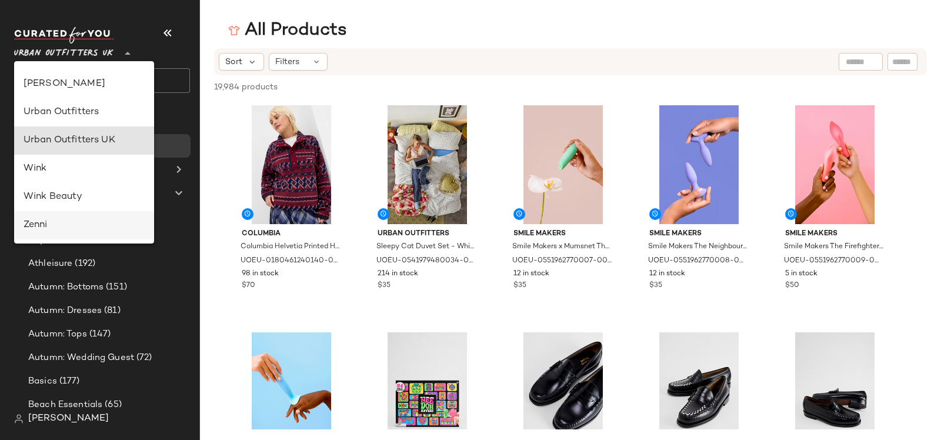
click at [59, 223] on div "Zenni" at bounding box center [84, 225] width 121 height 14
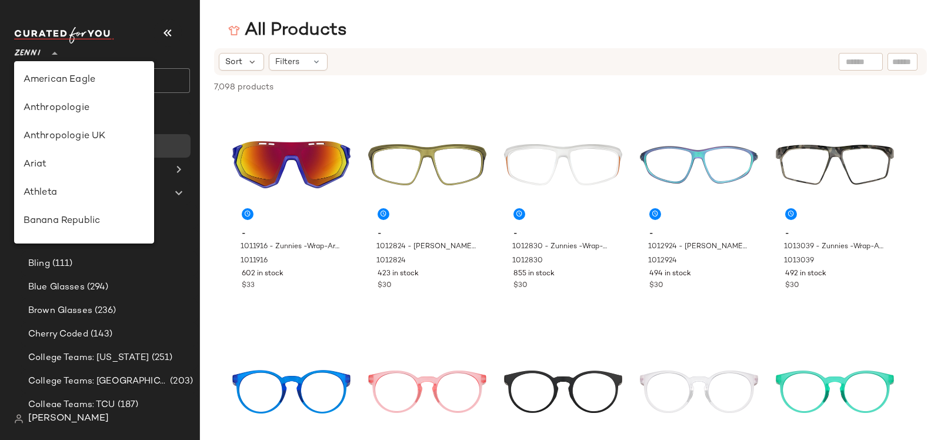
click at [35, 51] on span "Zenni" at bounding box center [27, 50] width 26 height 21
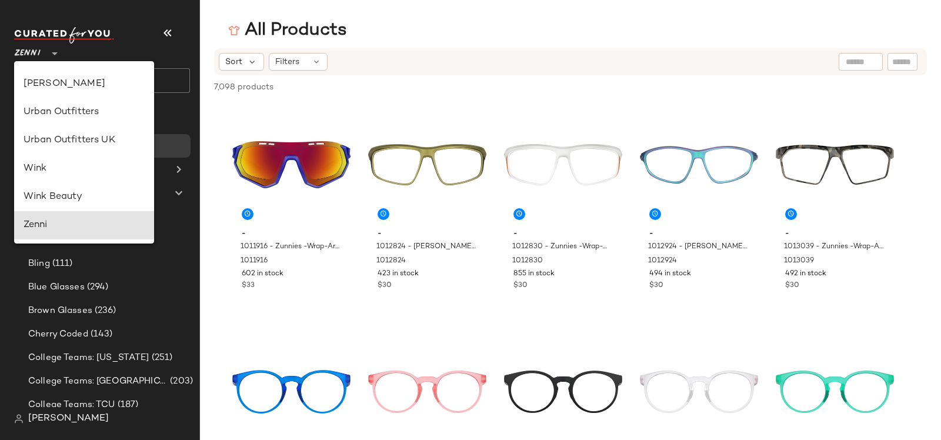
click at [32, 52] on span "Zenni" at bounding box center [27, 50] width 26 height 21
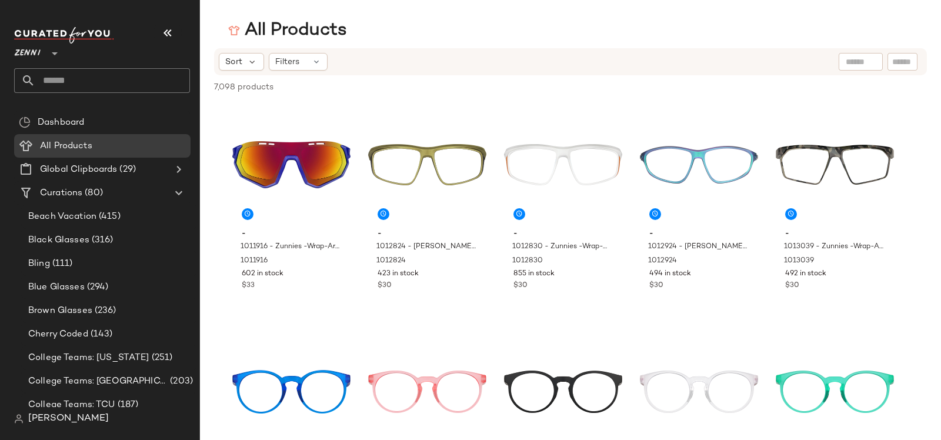
click at [32, 52] on span "Zenni" at bounding box center [27, 50] width 26 height 21
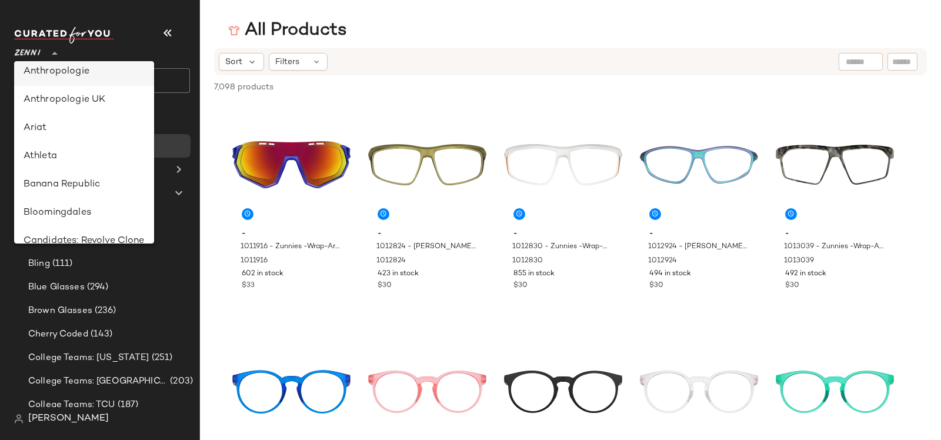
scroll to position [0, 0]
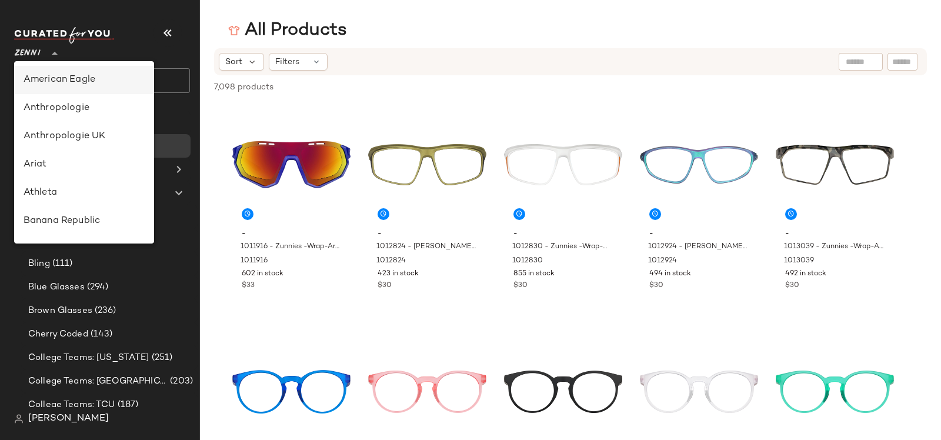
click at [52, 85] on div "American Eagle" at bounding box center [84, 80] width 121 height 14
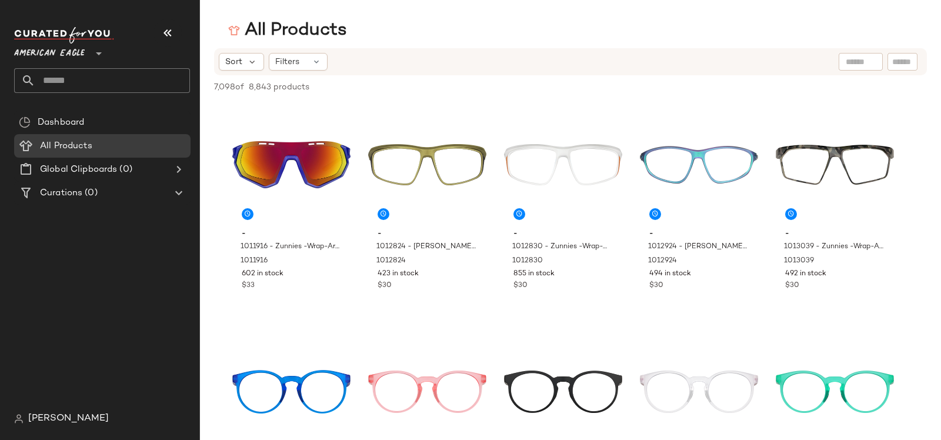
click at [42, 57] on span "American Eagle" at bounding box center [49, 50] width 71 height 21
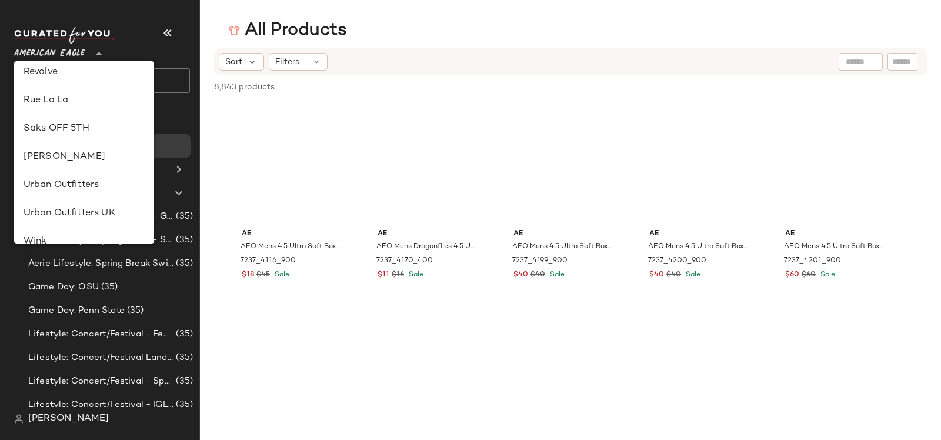
scroll to position [645, 0]
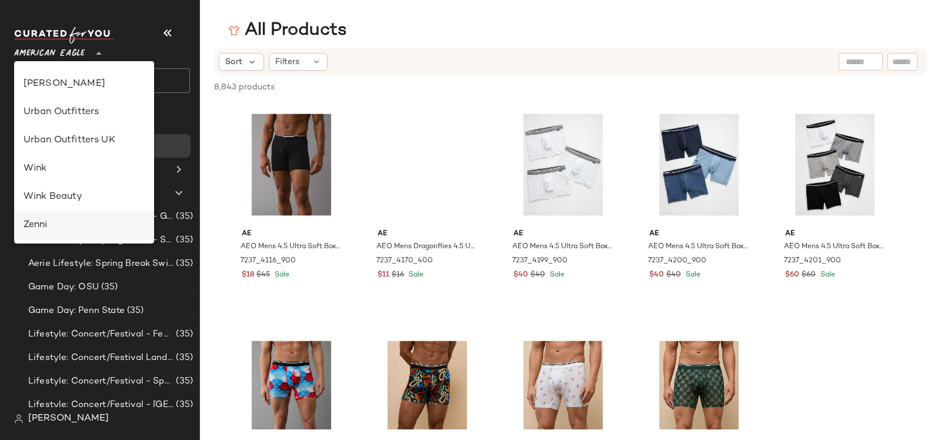
click at [57, 234] on div "Zenni" at bounding box center [84, 225] width 140 height 28
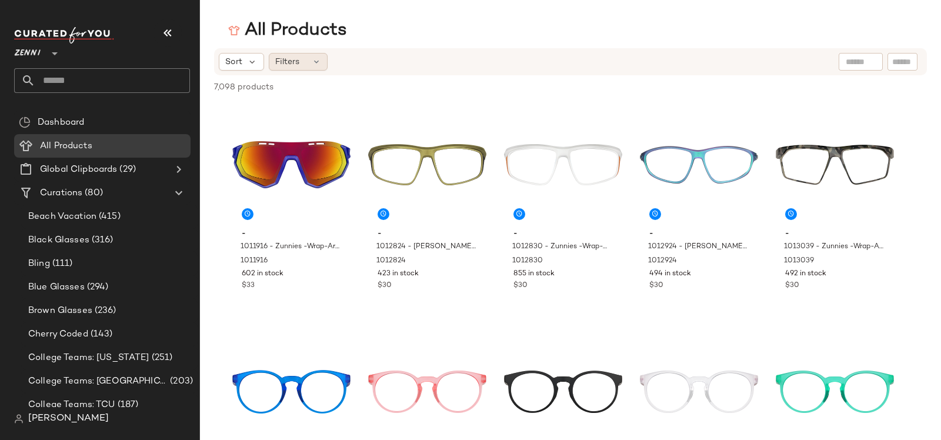
click at [308, 61] on div "Filters" at bounding box center [298, 62] width 59 height 18
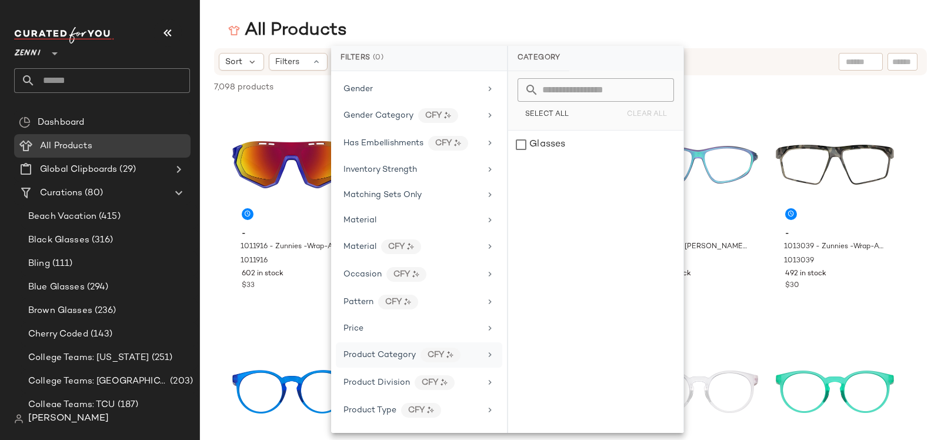
scroll to position [319, 0]
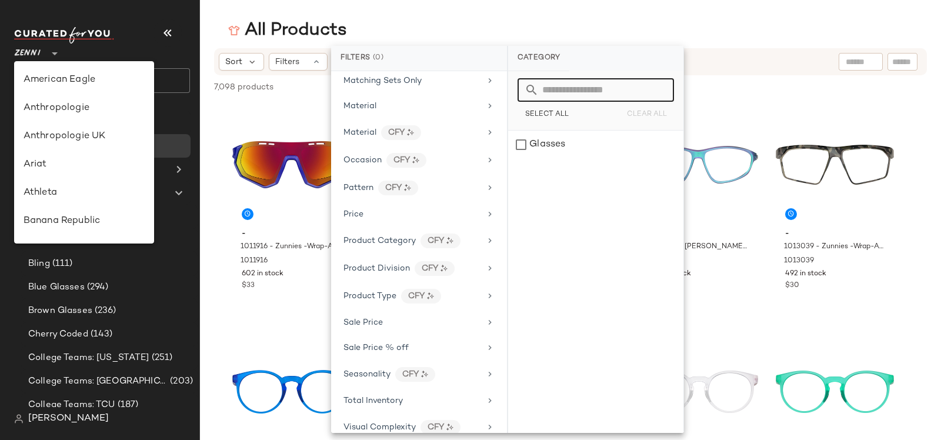
click at [39, 52] on span "Zenni" at bounding box center [27, 50] width 26 height 21
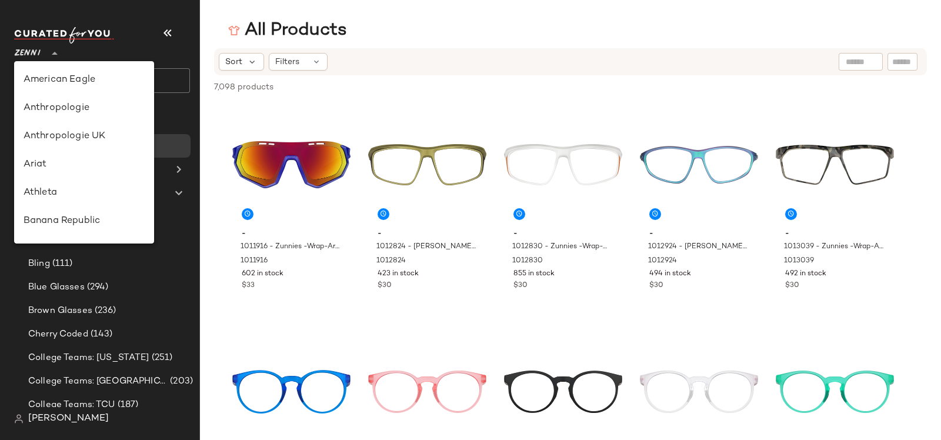
click at [27, 56] on span "Zenni" at bounding box center [27, 50] width 26 height 21
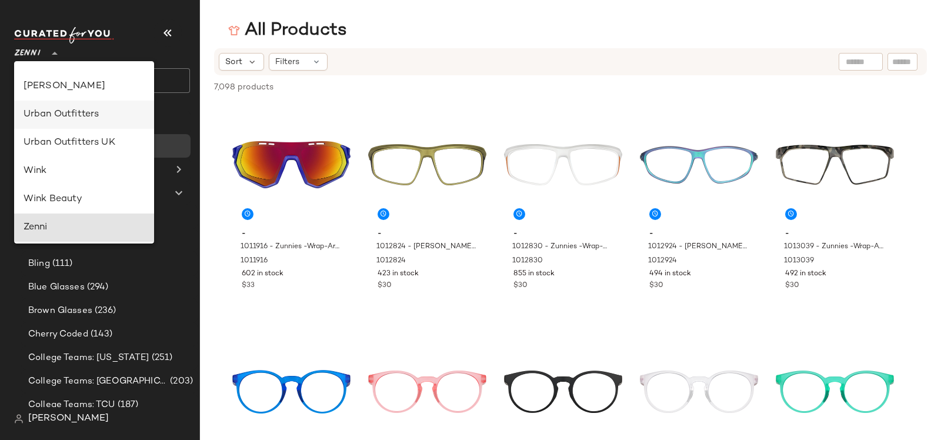
scroll to position [643, 0]
click at [59, 87] on div "[PERSON_NAME]" at bounding box center [84, 86] width 121 height 14
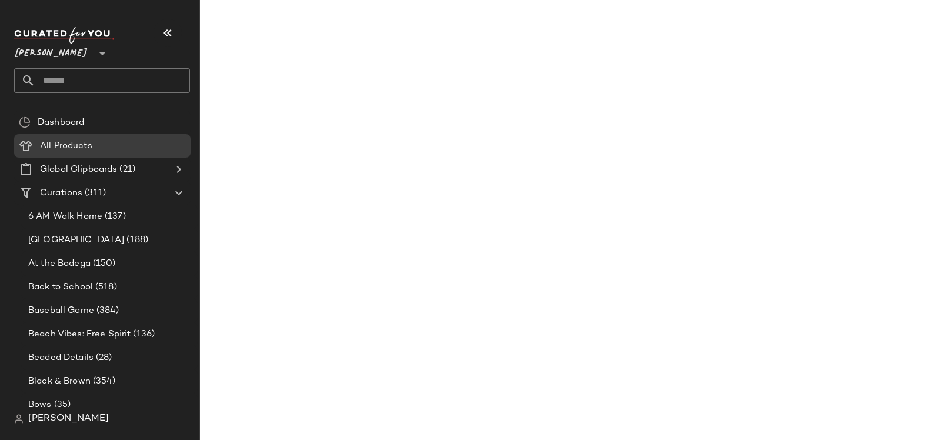
click at [304, 62] on div "Filters" at bounding box center [298, 62] width 59 height 18
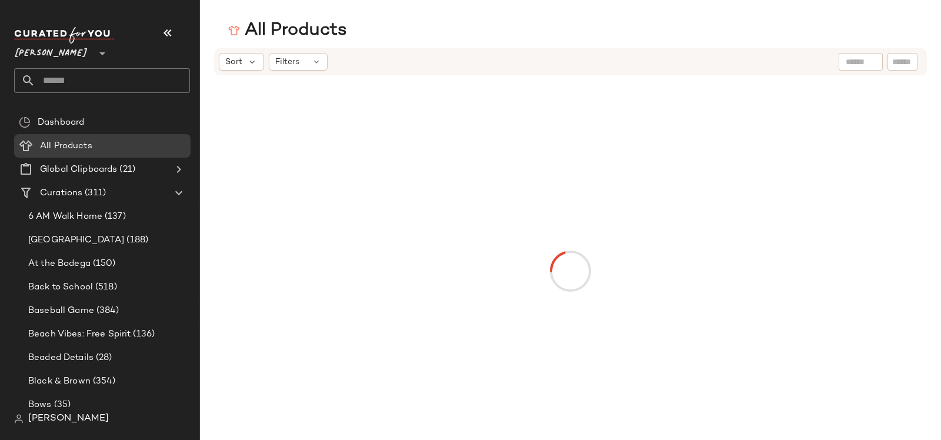
click at [304, 62] on div "Filters" at bounding box center [298, 62] width 59 height 18
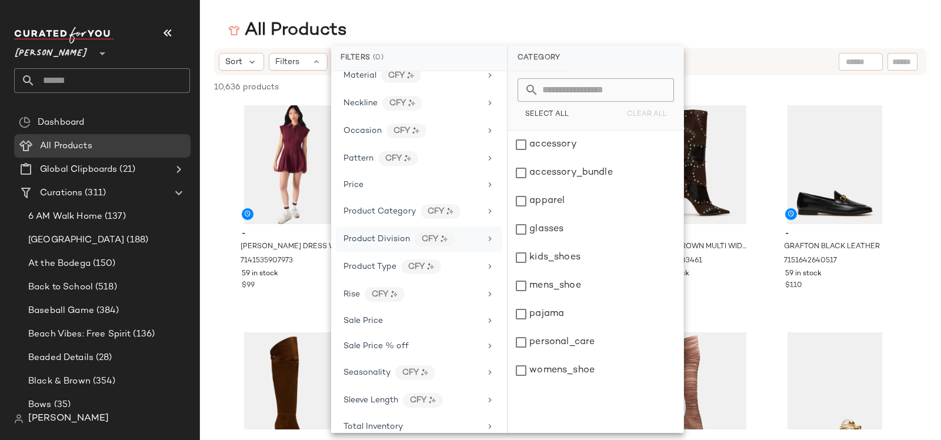
scroll to position [509, 0]
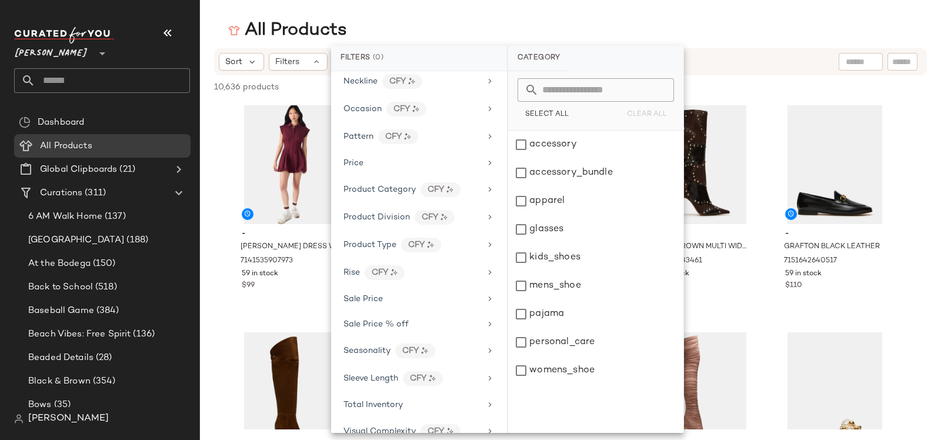
click at [43, 54] on span "[PERSON_NAME]" at bounding box center [51, 50] width 74 height 21
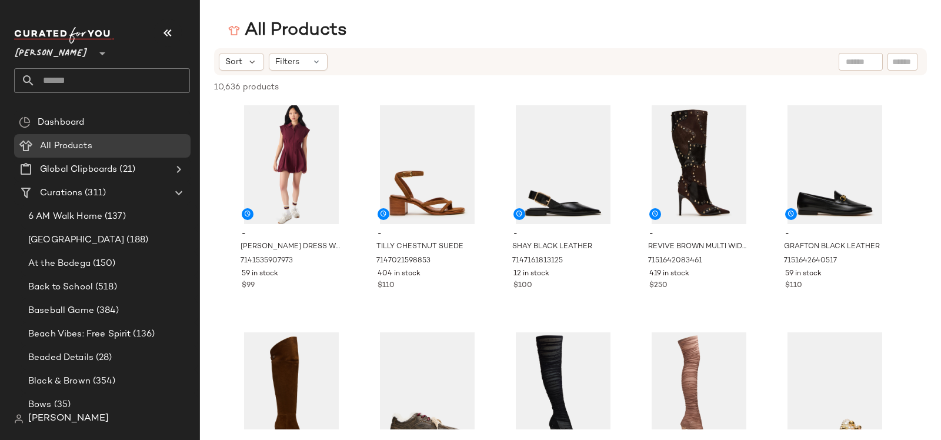
click at [44, 52] on span "[PERSON_NAME]" at bounding box center [51, 50] width 74 height 21
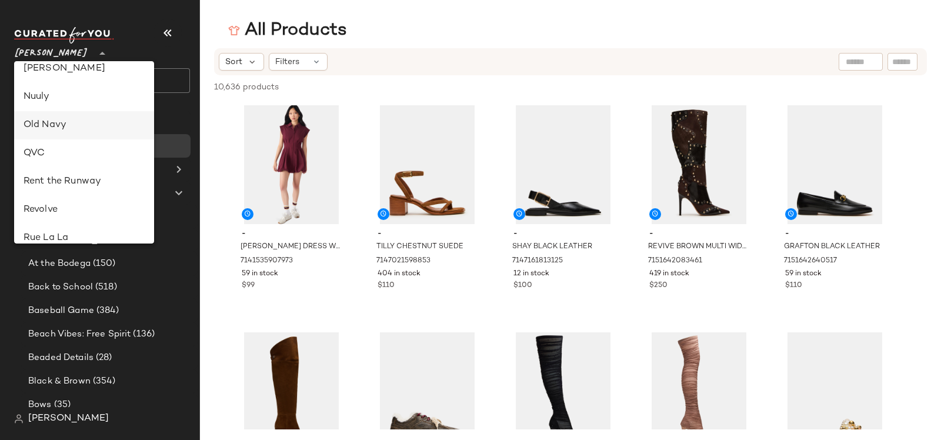
scroll to position [434, 0]
click at [56, 98] on div "Nuuly" at bounding box center [84, 98] width 121 height 14
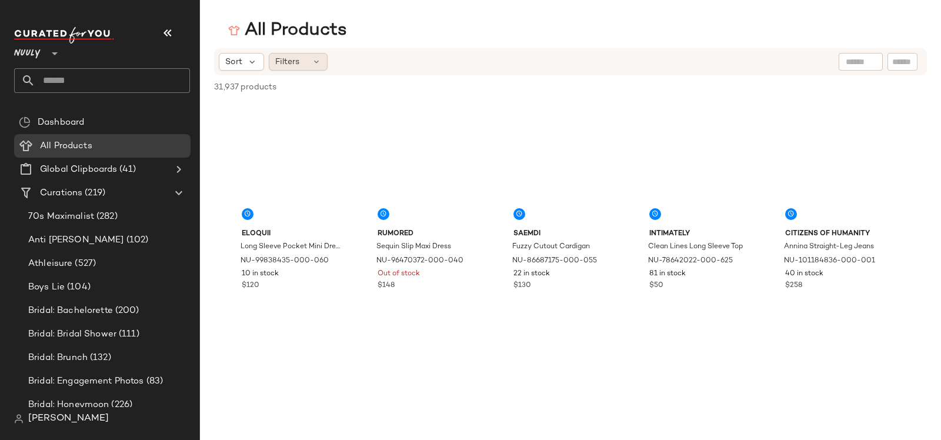
click at [298, 61] on div "Filters" at bounding box center [298, 62] width 59 height 18
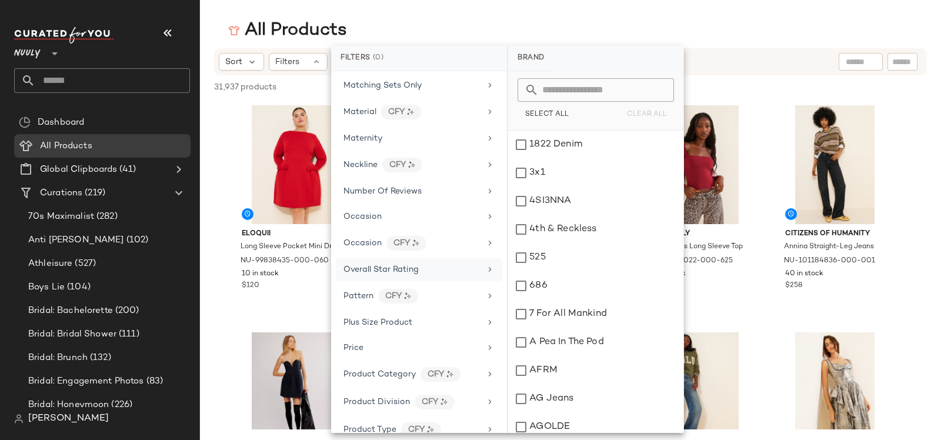
scroll to position [655, 0]
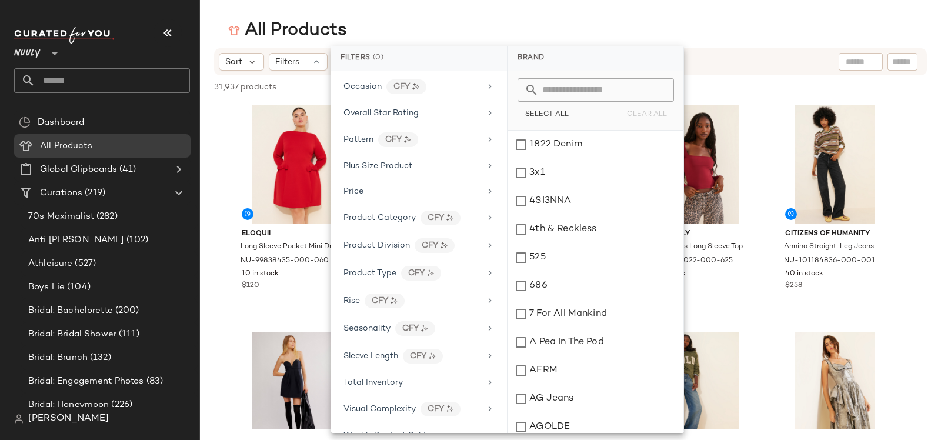
click at [42, 56] on div "Nuuly **" at bounding box center [29, 46] width 31 height 29
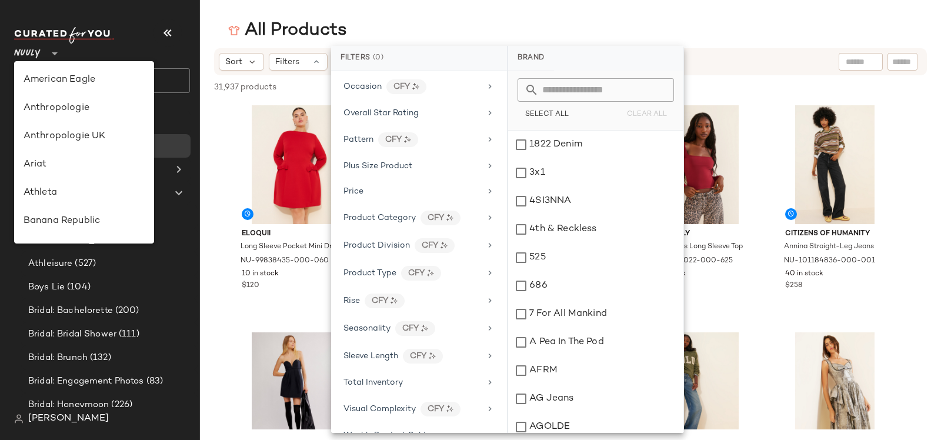
scroll to position [0, 0]
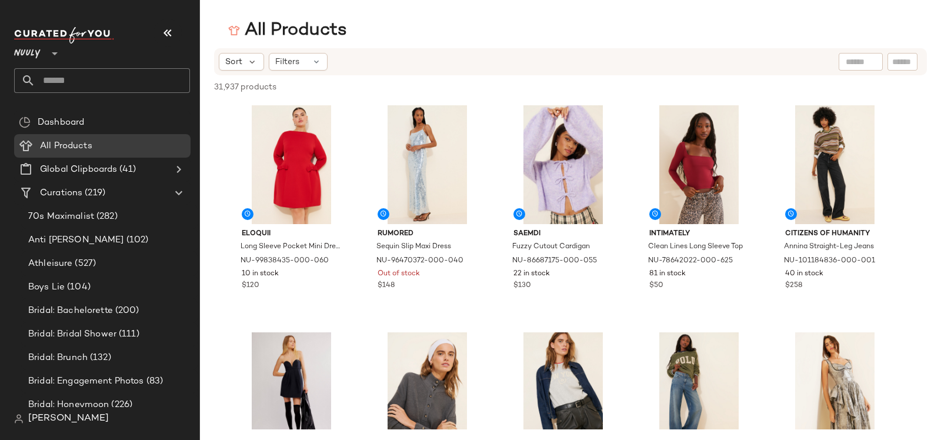
click at [31, 50] on span "Nuuly" at bounding box center [27, 50] width 26 height 21
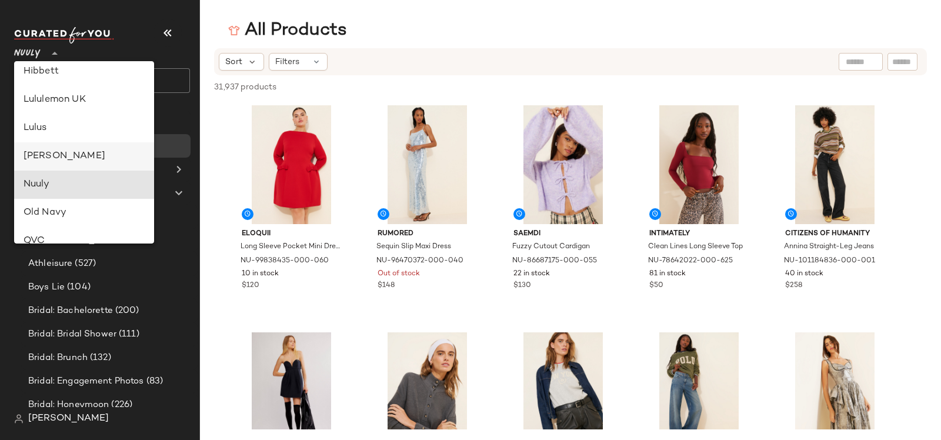
scroll to position [328, 0]
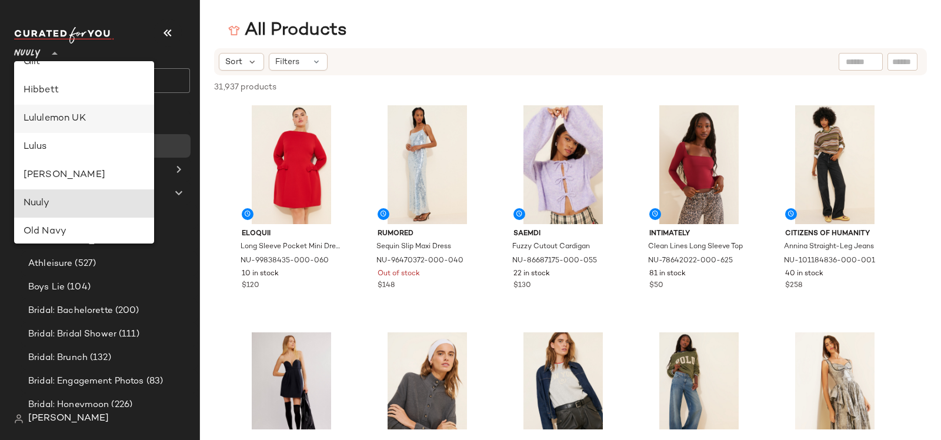
click at [75, 121] on div "Lululemon UK" at bounding box center [84, 119] width 121 height 14
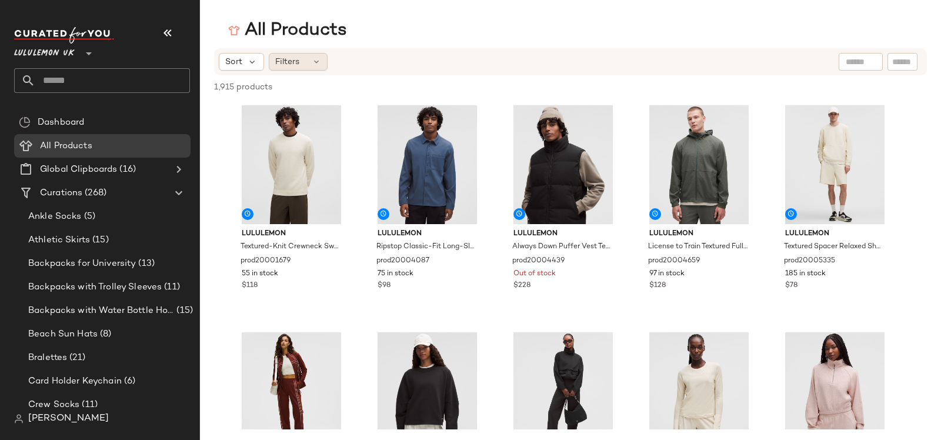
click at [281, 66] on span "Filters" at bounding box center [287, 62] width 24 height 12
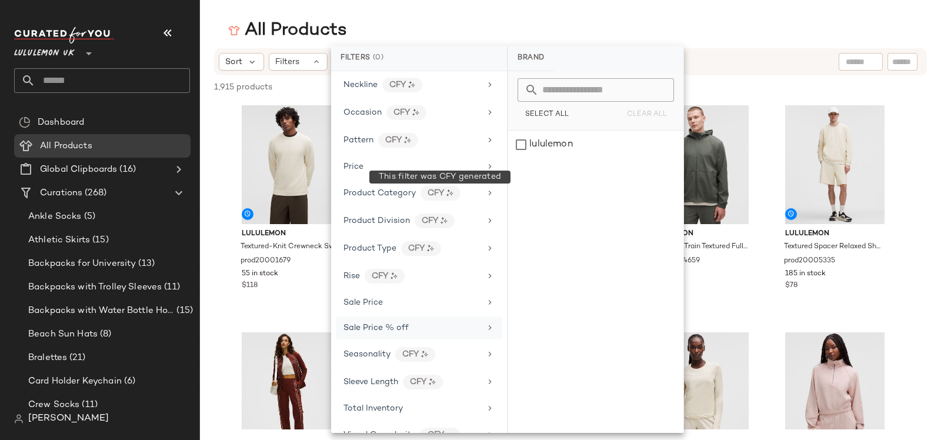
scroll to position [533, 0]
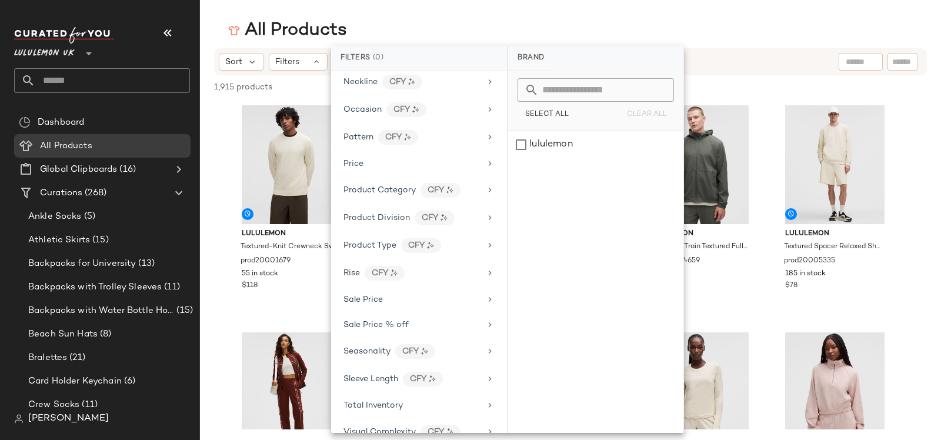
click at [383, 10] on main "All Products Sort Filters 1,915 products • 0 selected Deselect All lululemon Te…" at bounding box center [470, 220] width 941 height 440
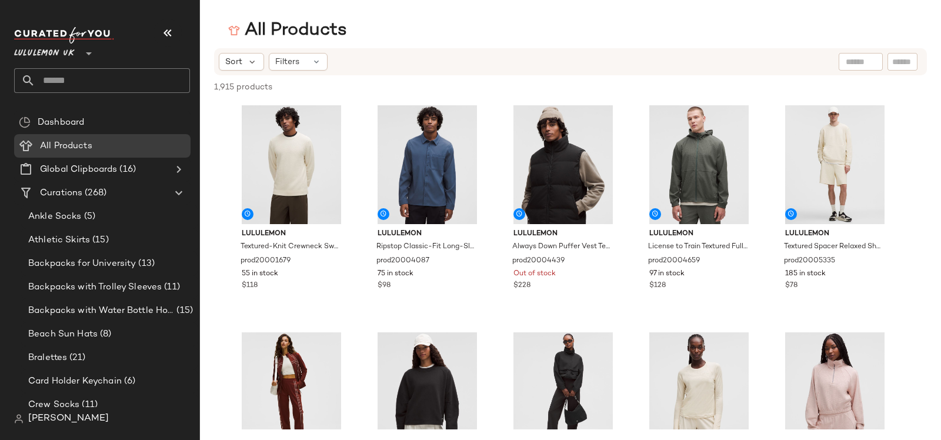
click at [45, 51] on span "Lululemon UK" at bounding box center [44, 50] width 61 height 21
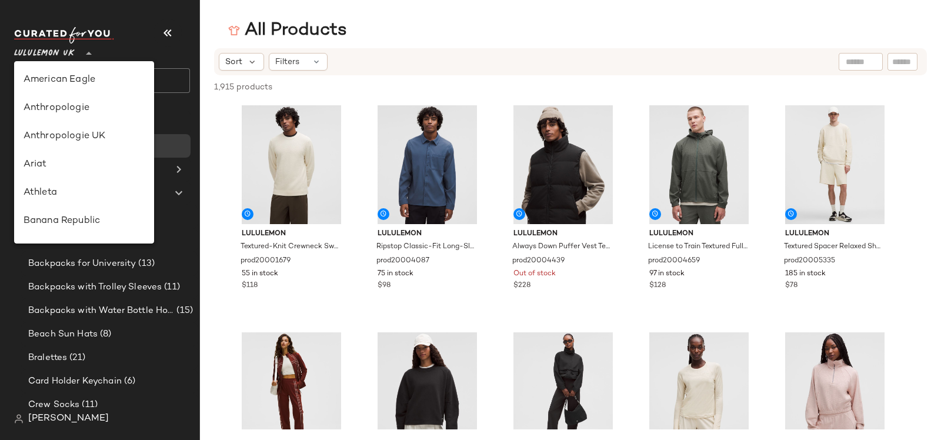
scroll to position [366, 0]
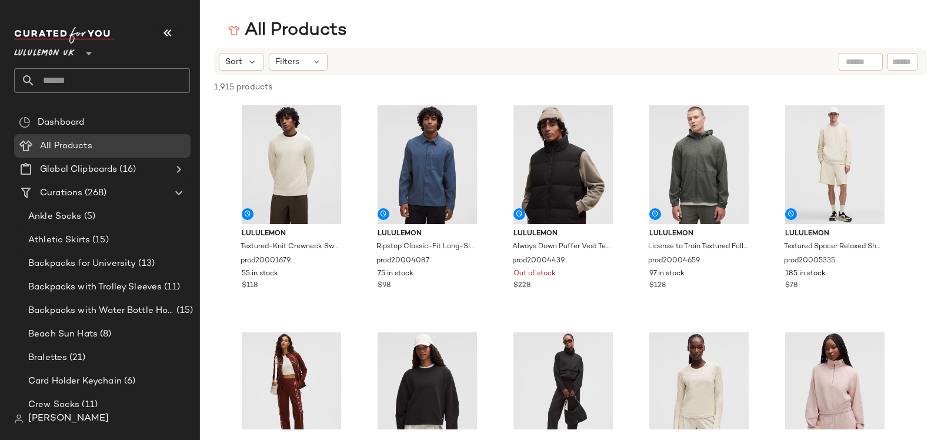
click at [36, 52] on span "Lululemon UK" at bounding box center [44, 50] width 61 height 21
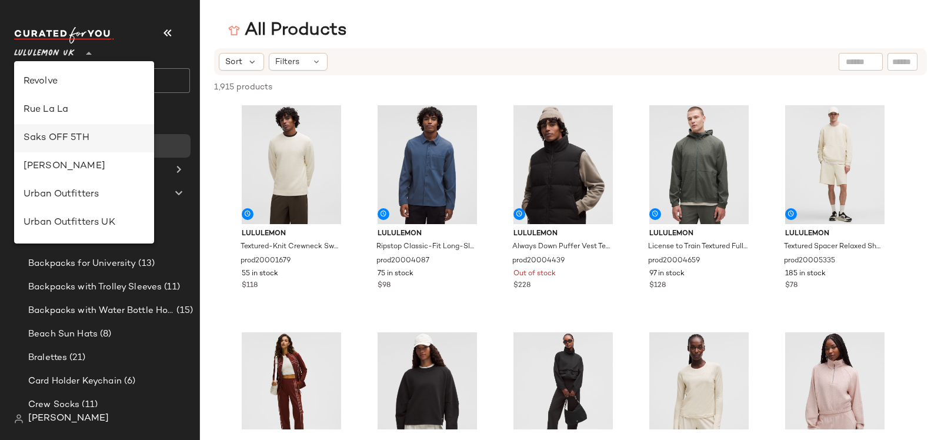
scroll to position [534, 0]
click at [57, 90] on div "Rent the Runway" at bounding box center [84, 82] width 140 height 28
type input "**"
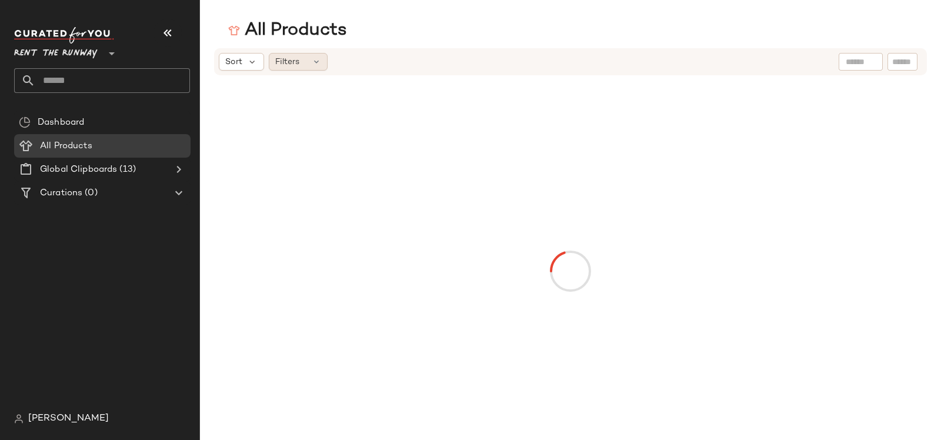
click at [292, 63] on span "Filters" at bounding box center [287, 62] width 24 height 12
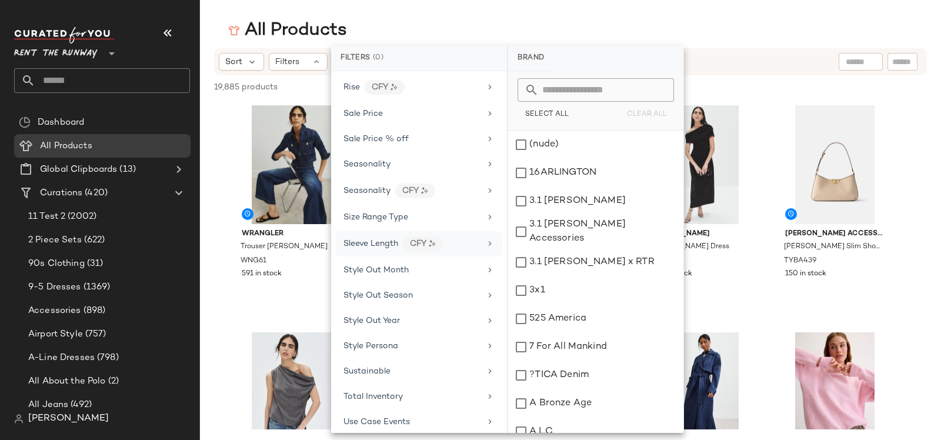
scroll to position [1475, 0]
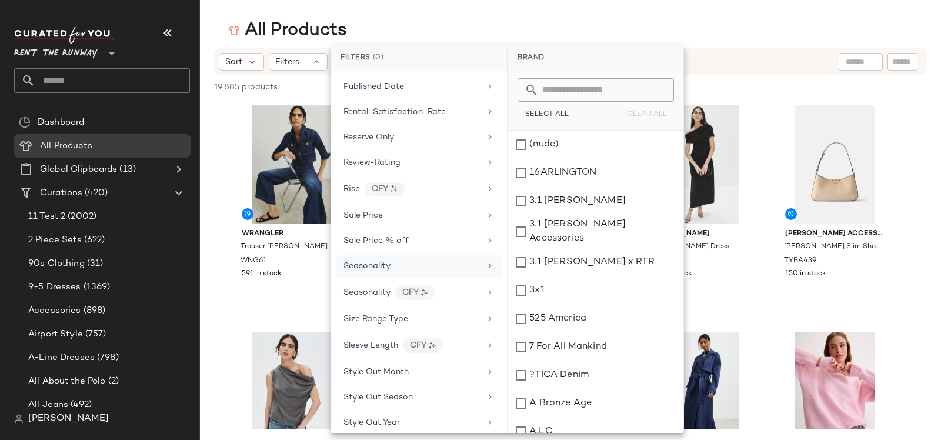
click at [388, 260] on div "Seasonality" at bounding box center [366, 266] width 47 height 12
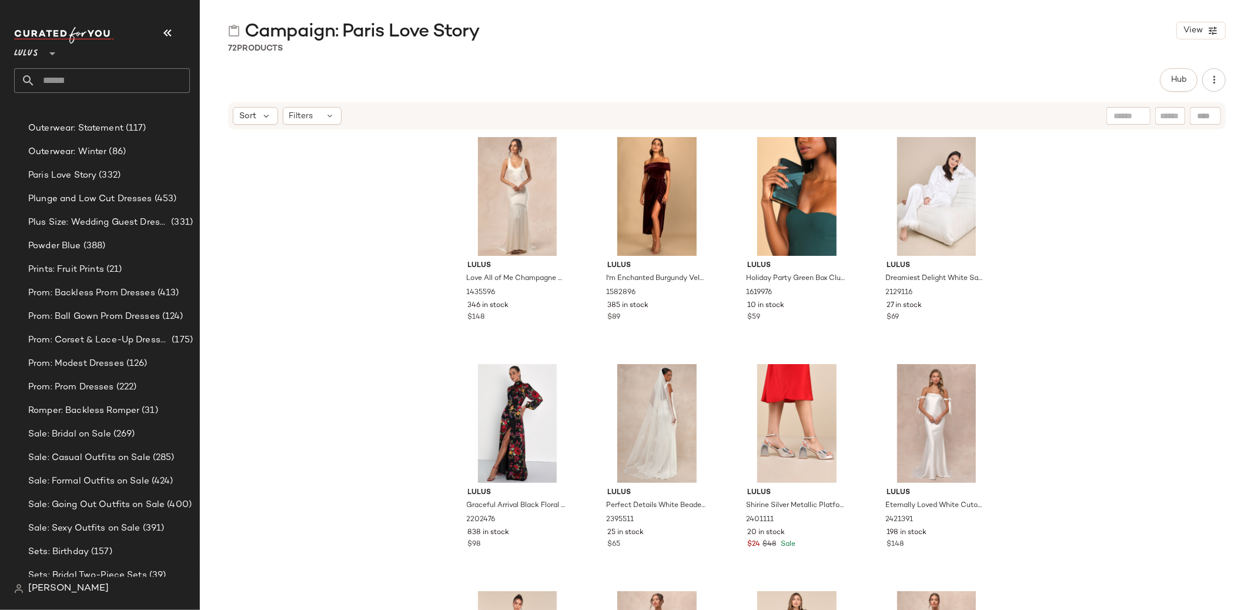
scroll to position [10321, 0]
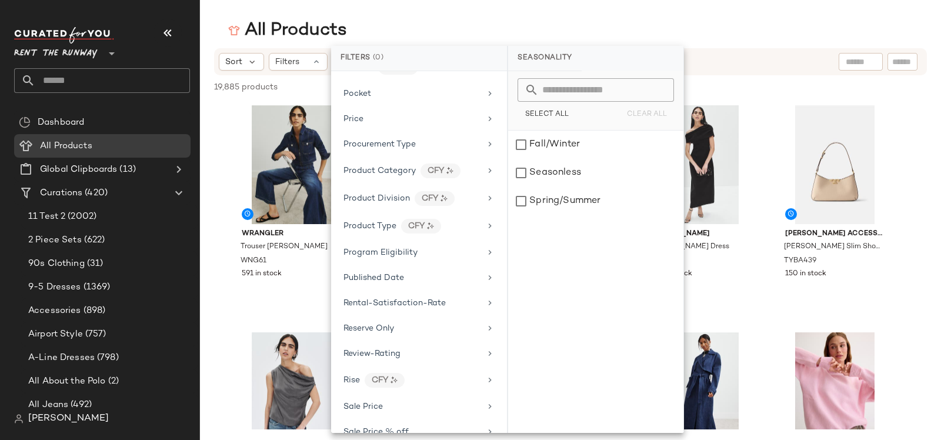
scroll to position [1245, 0]
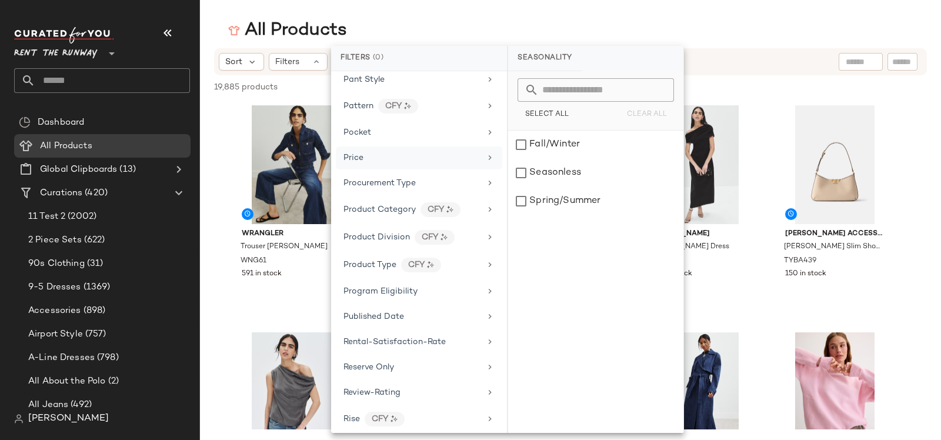
click at [365, 152] on div "Price" at bounding box center [411, 158] width 137 height 12
